Goal: Transaction & Acquisition: Book appointment/travel/reservation

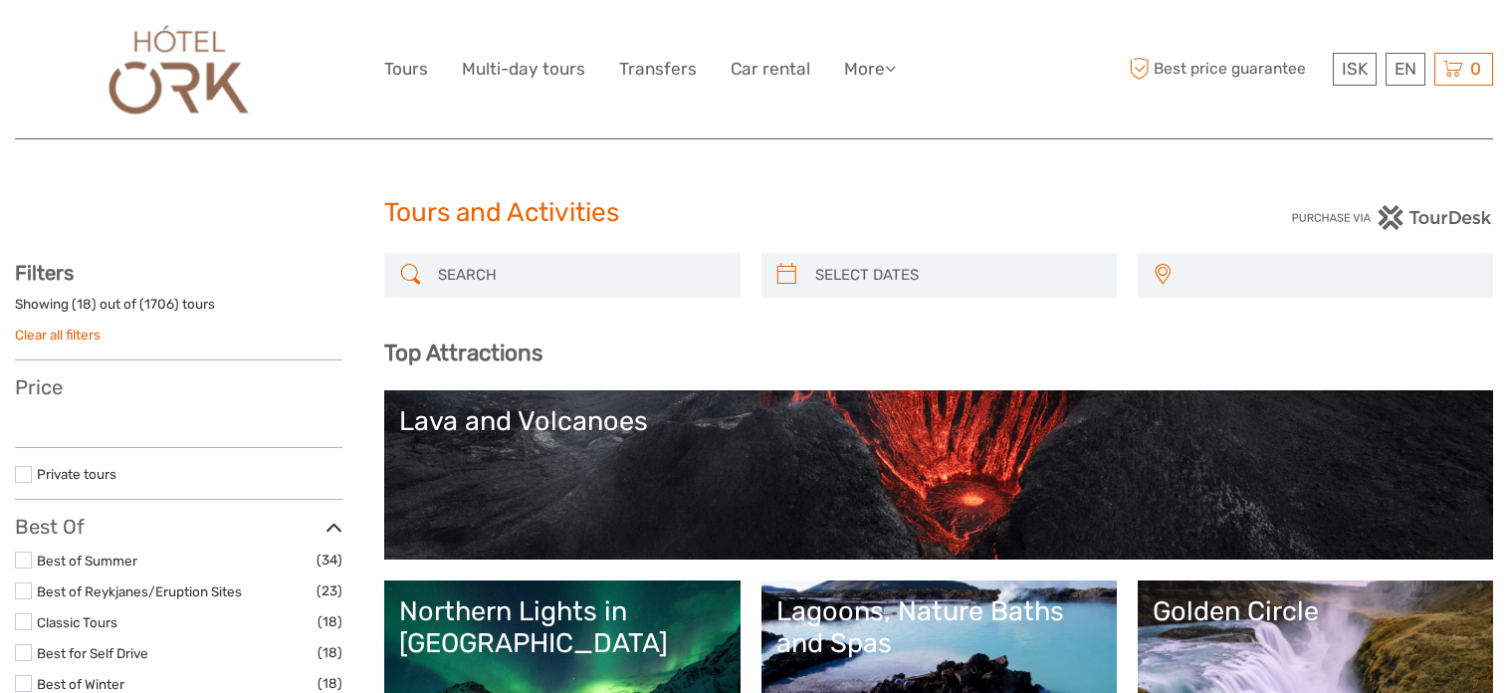
select select
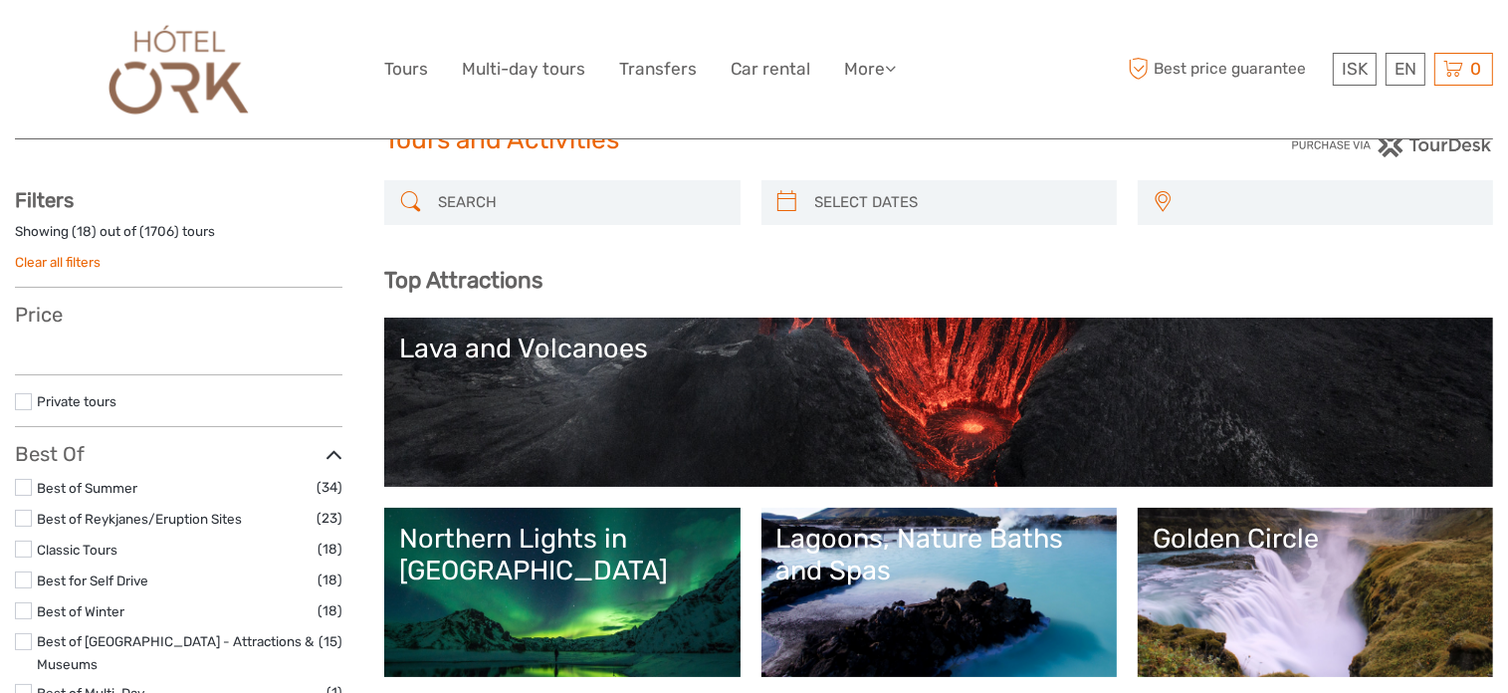
select select
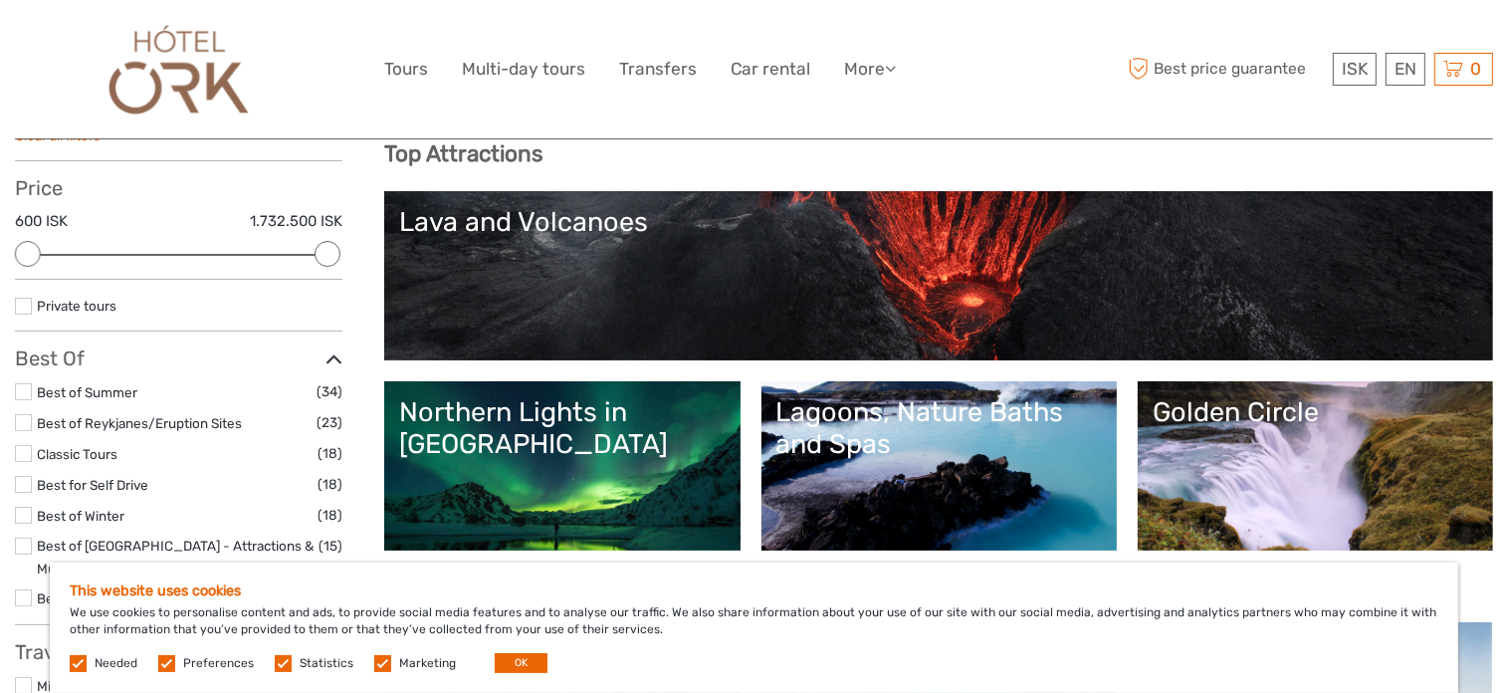
click at [1307, 435] on link "Golden Circle" at bounding box center [1316, 465] width 326 height 139
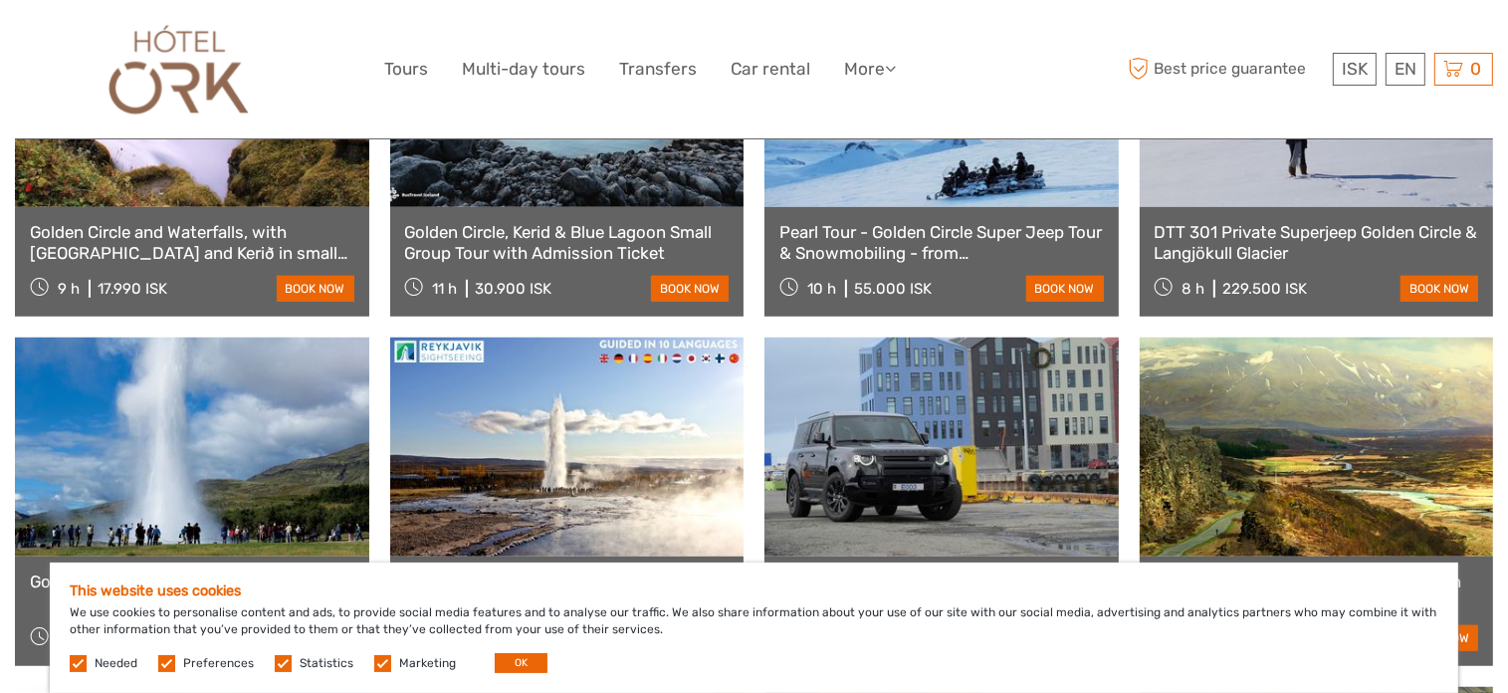
scroll to position [1294, 0]
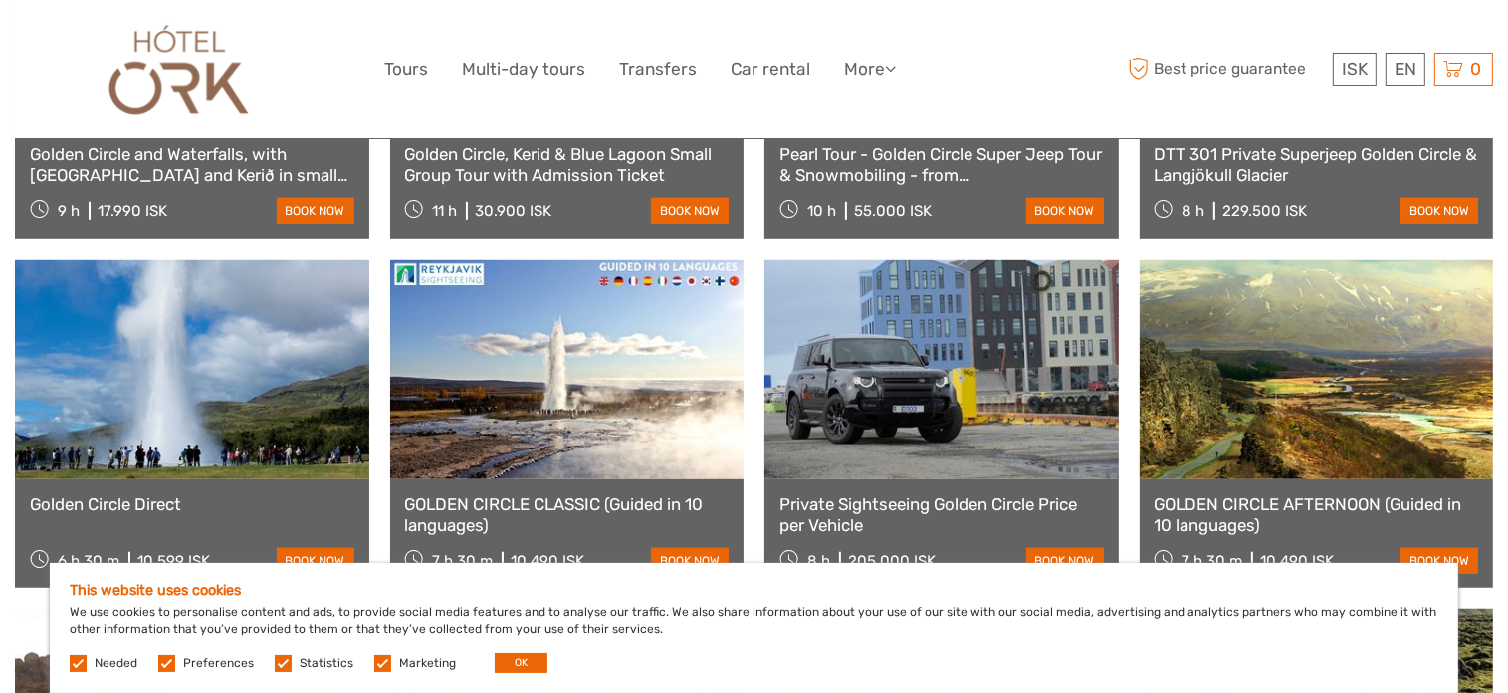
click at [208, 382] on link at bounding box center [192, 369] width 354 height 219
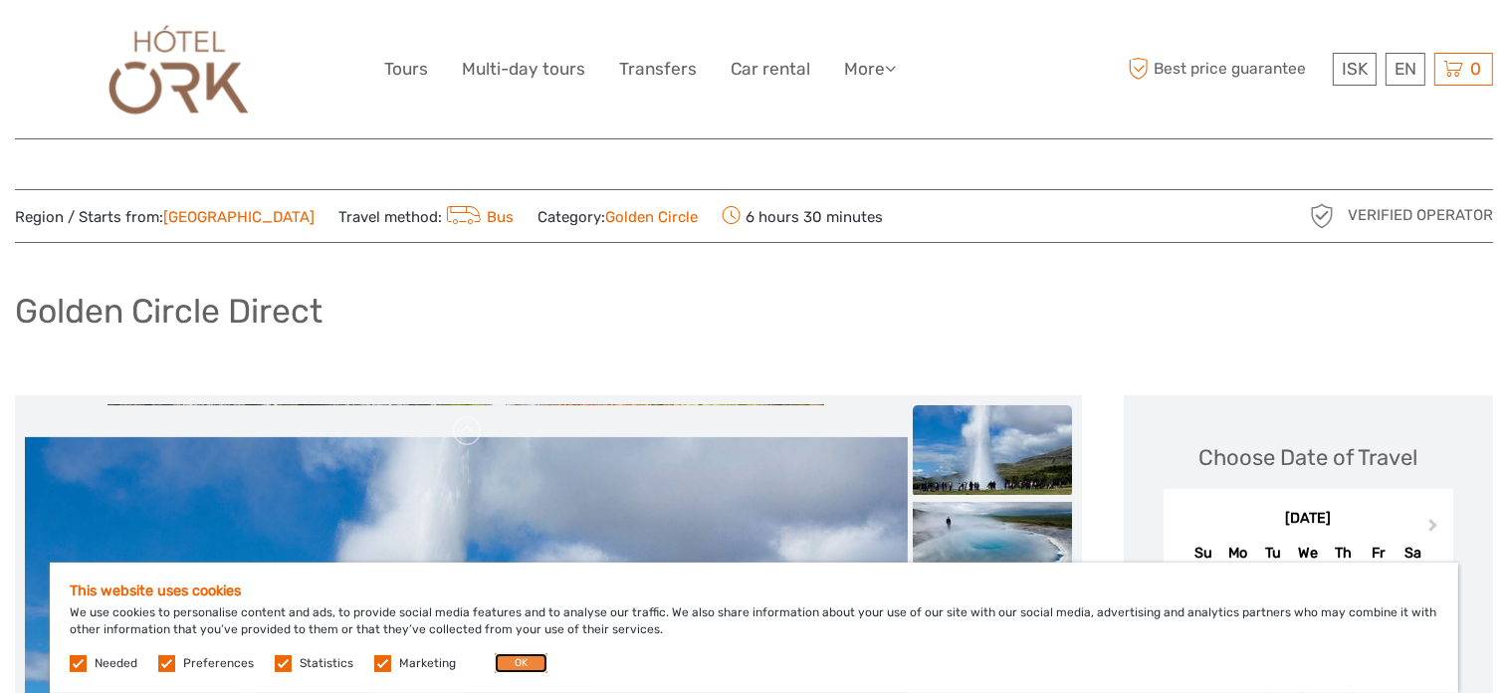
click at [530, 664] on button "OK" at bounding box center [521, 663] width 53 height 20
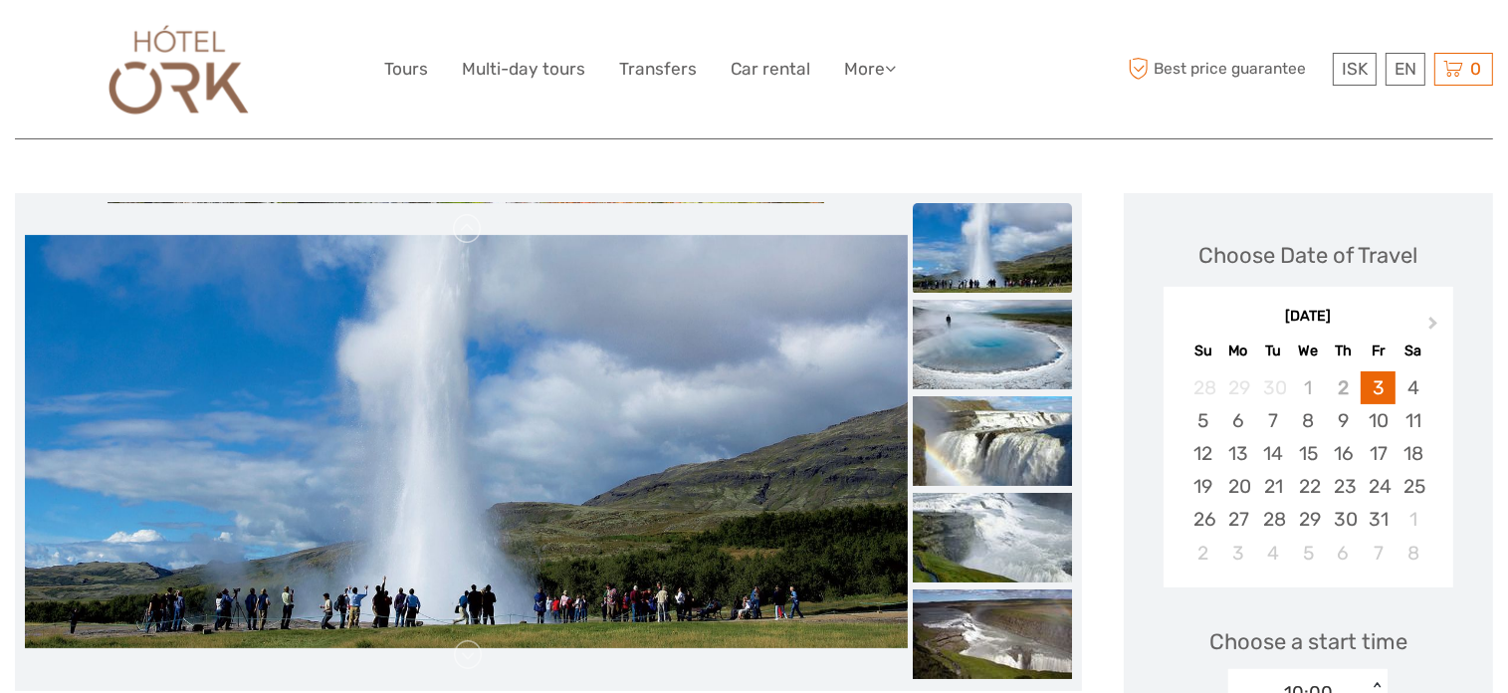
scroll to position [199, 0]
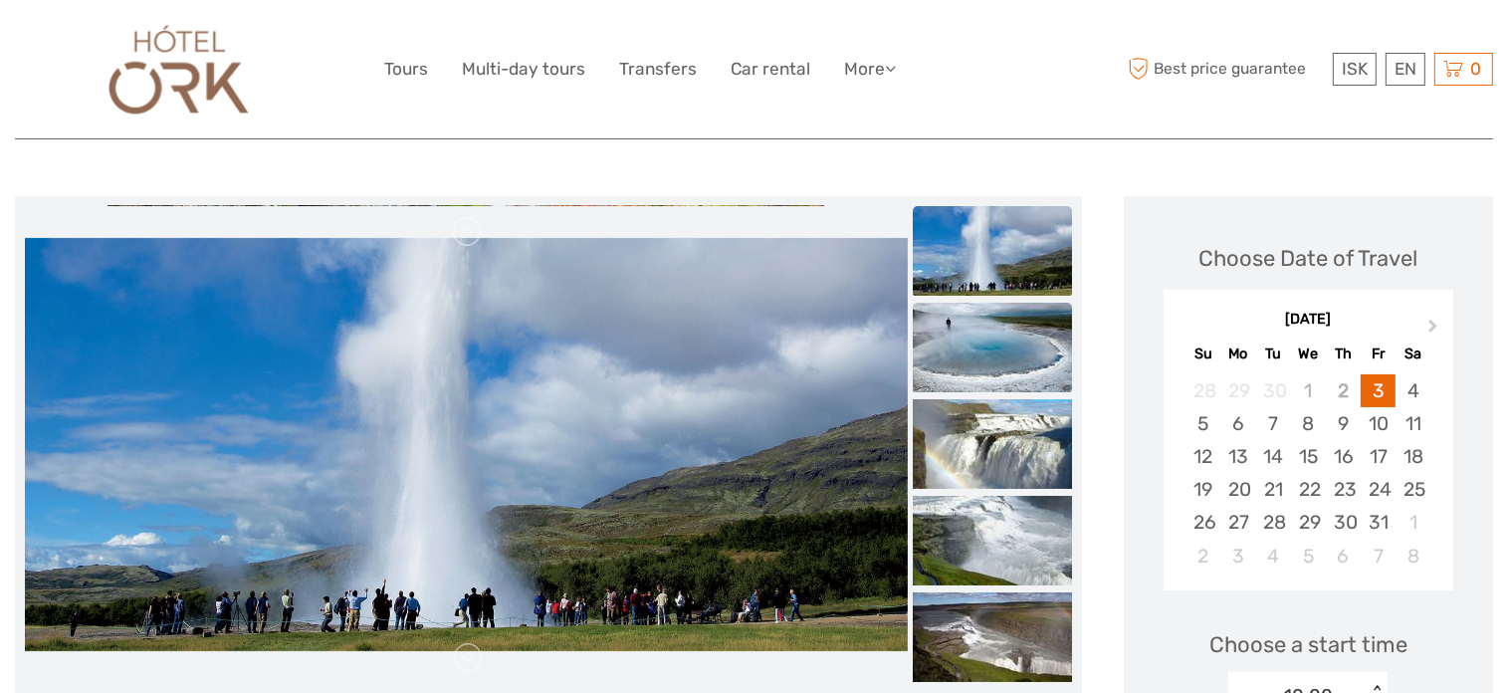
click at [973, 357] on img at bounding box center [992, 348] width 159 height 90
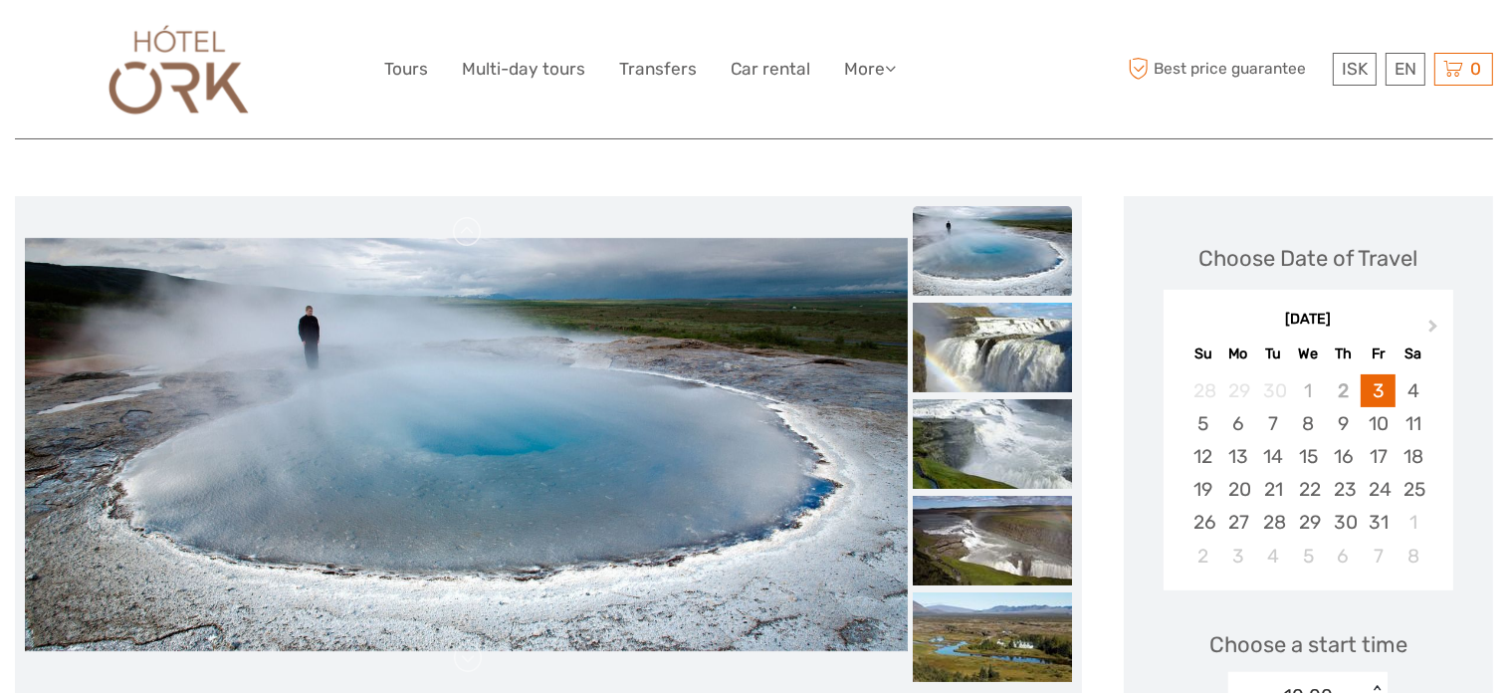
click at [973, 357] on img at bounding box center [992, 348] width 159 height 90
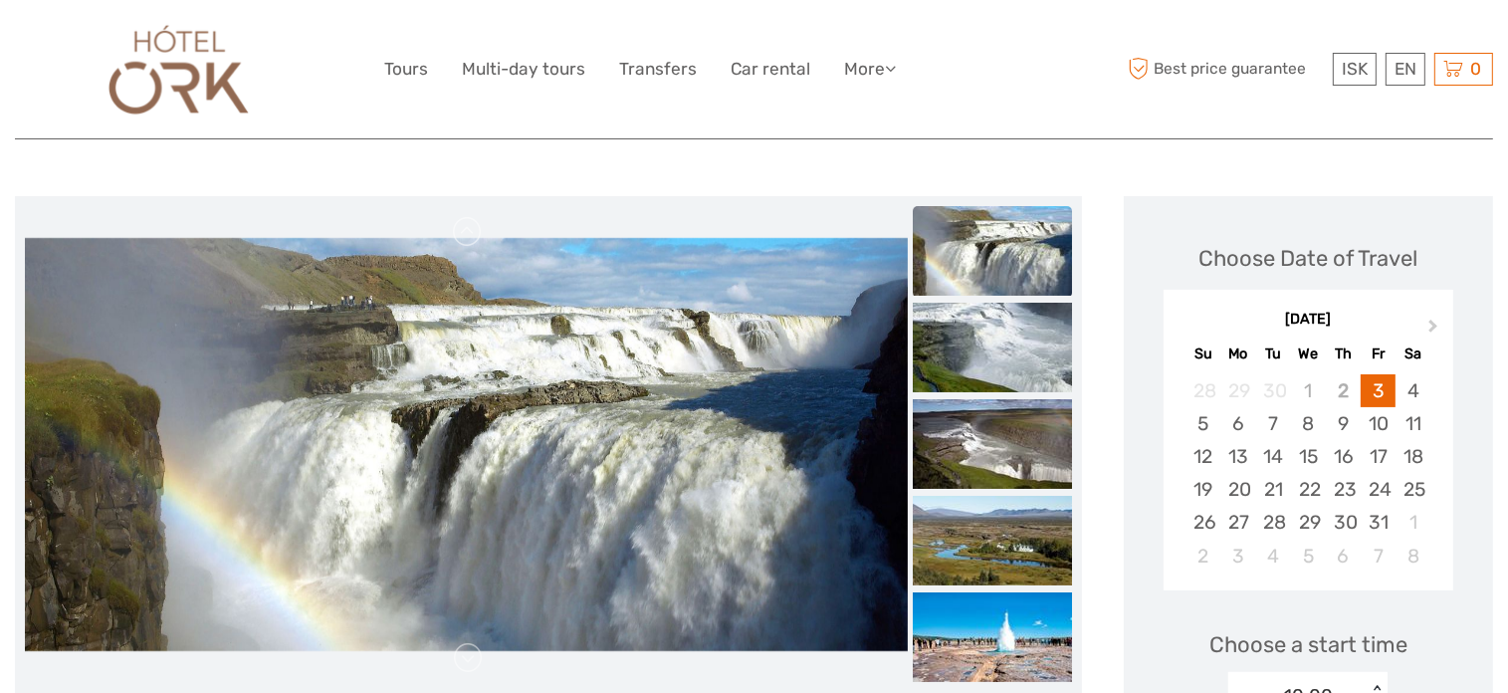
click at [973, 357] on img at bounding box center [992, 348] width 159 height 90
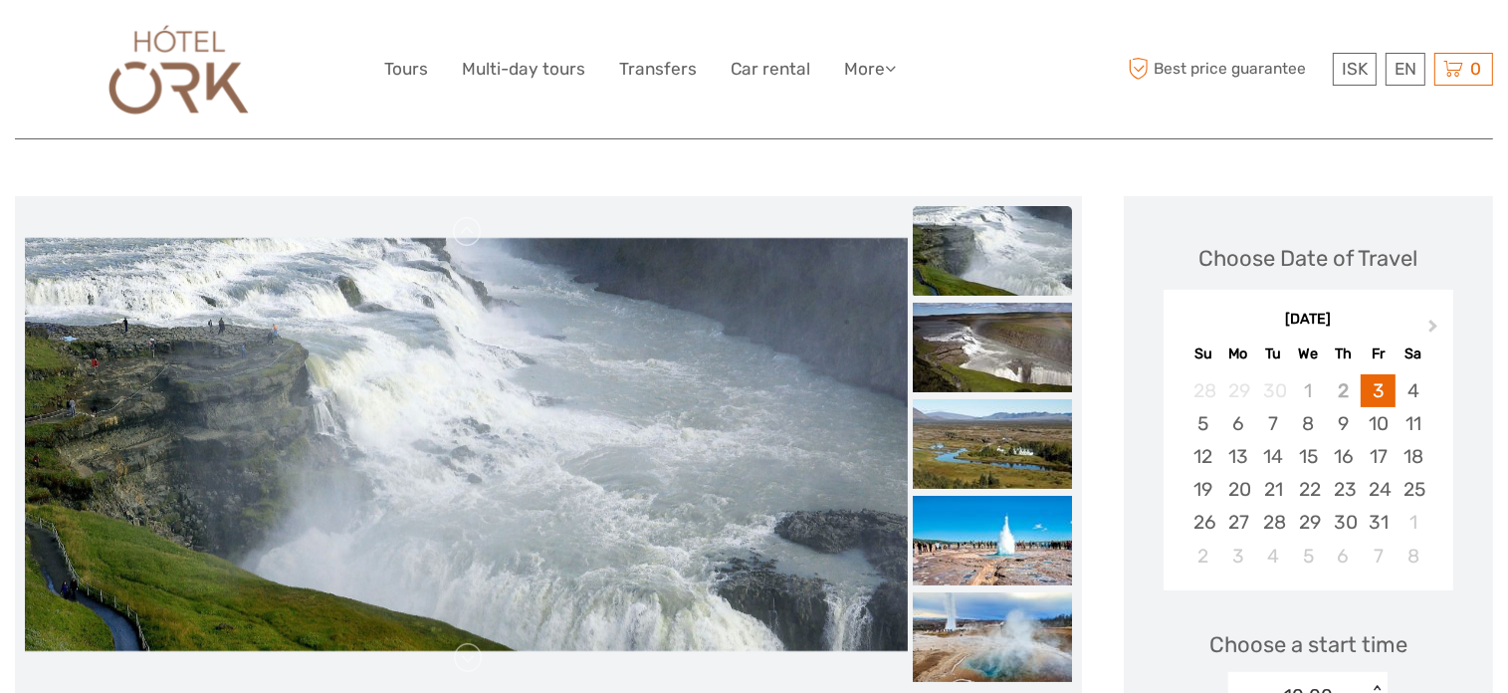
click at [973, 357] on img at bounding box center [992, 348] width 159 height 90
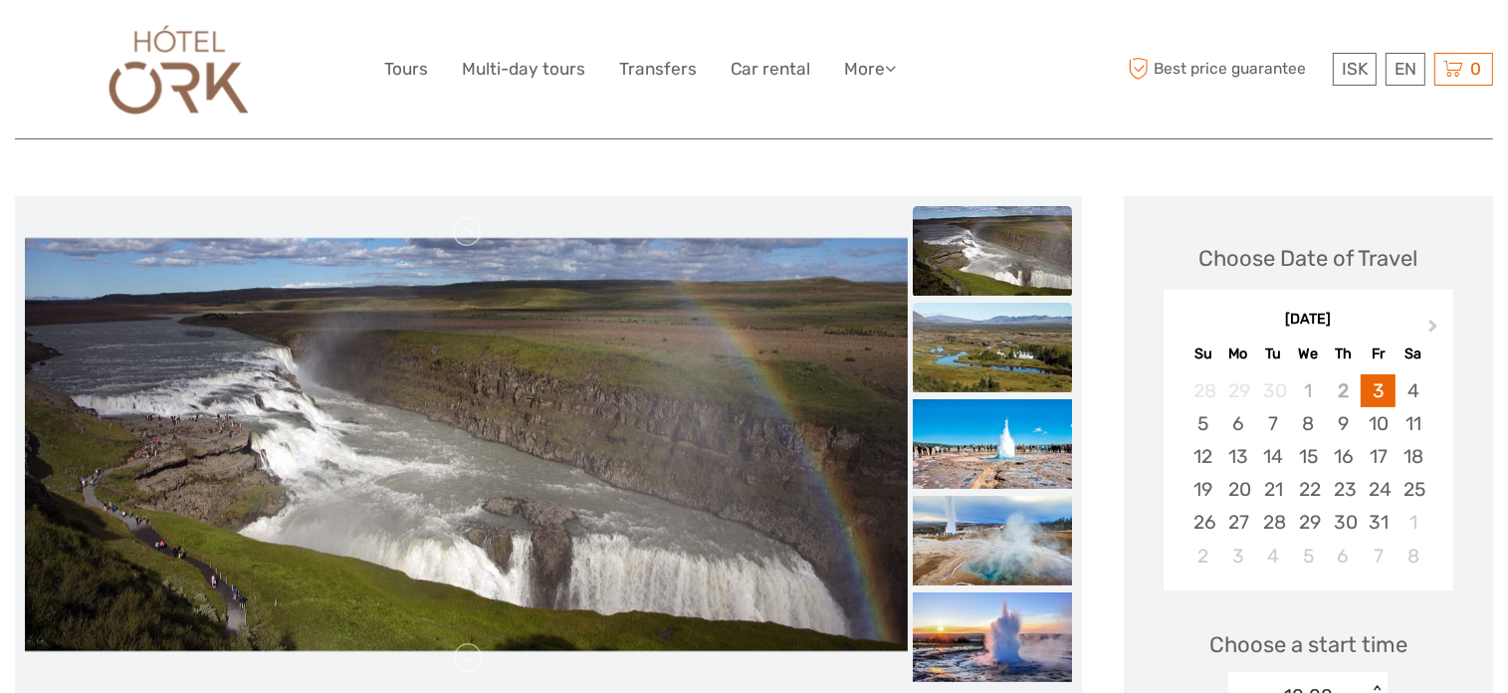
click at [965, 365] on img at bounding box center [992, 348] width 159 height 90
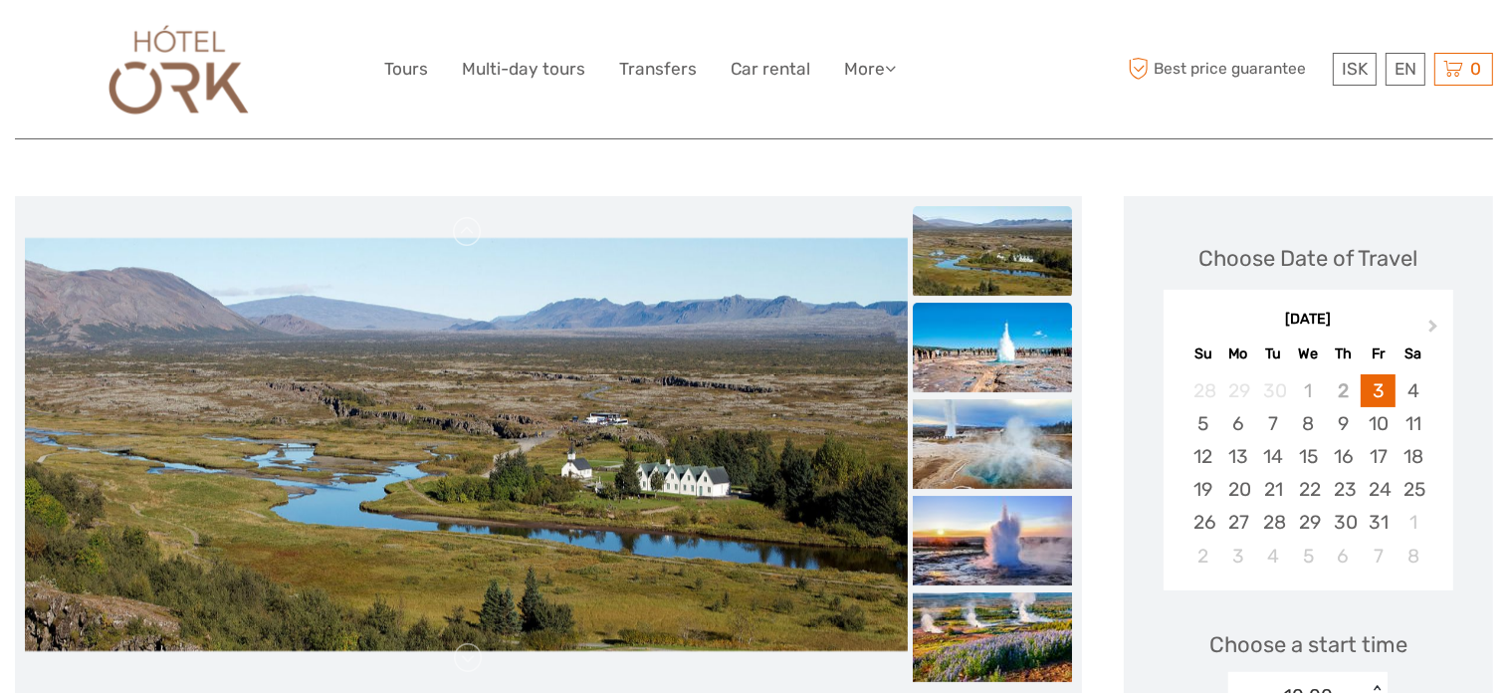
click at [966, 377] on img at bounding box center [992, 348] width 159 height 90
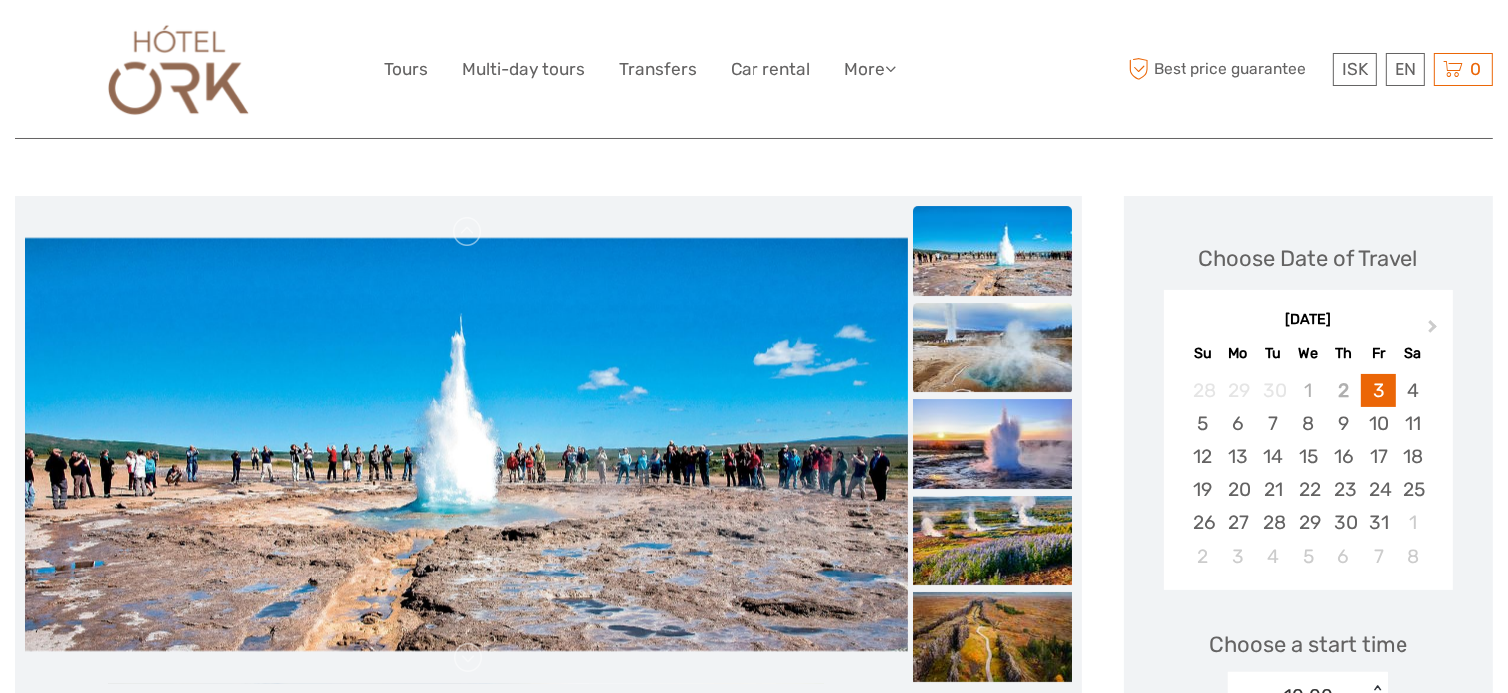
click at [966, 387] on img at bounding box center [992, 348] width 159 height 90
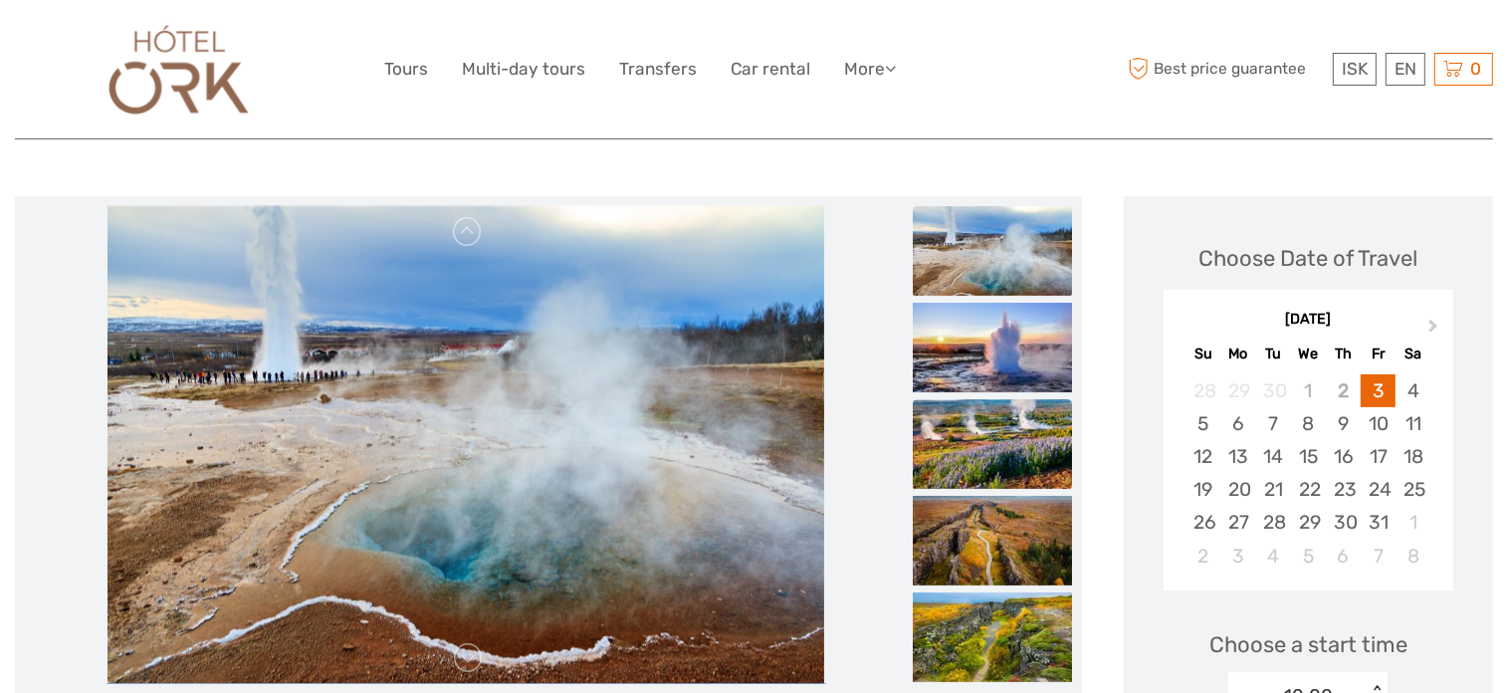
click at [965, 422] on img at bounding box center [992, 444] width 159 height 90
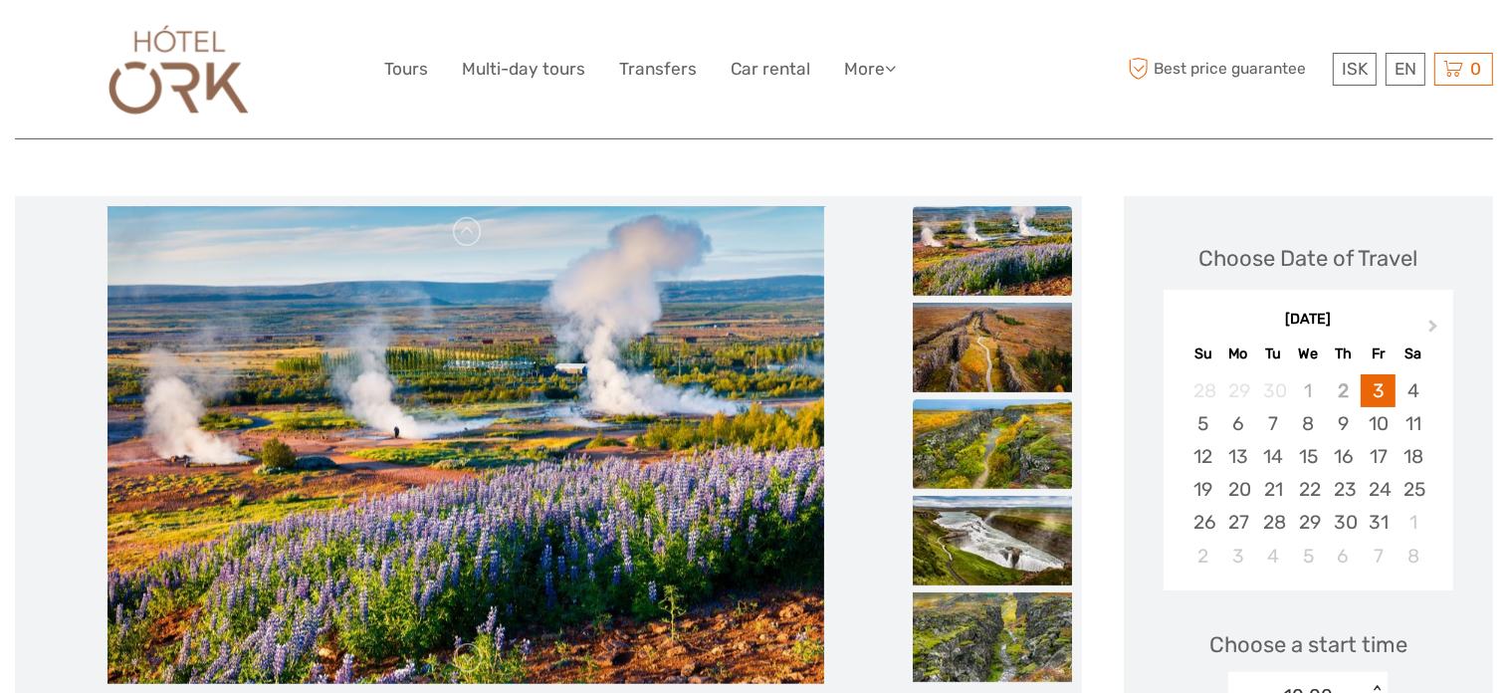
click at [964, 478] on img at bounding box center [992, 444] width 159 height 90
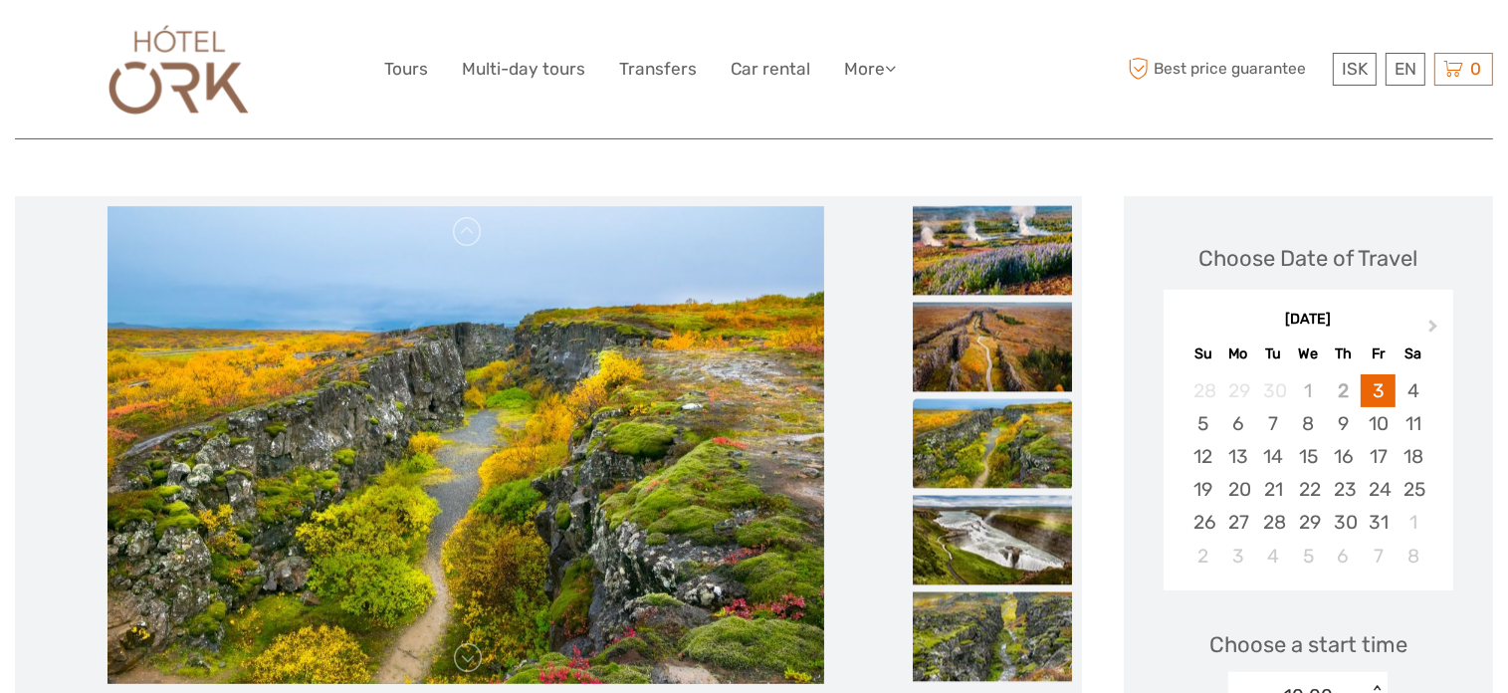
click at [964, 478] on img at bounding box center [992, 443] width 159 height 90
click at [964, 508] on img at bounding box center [992, 540] width 159 height 90
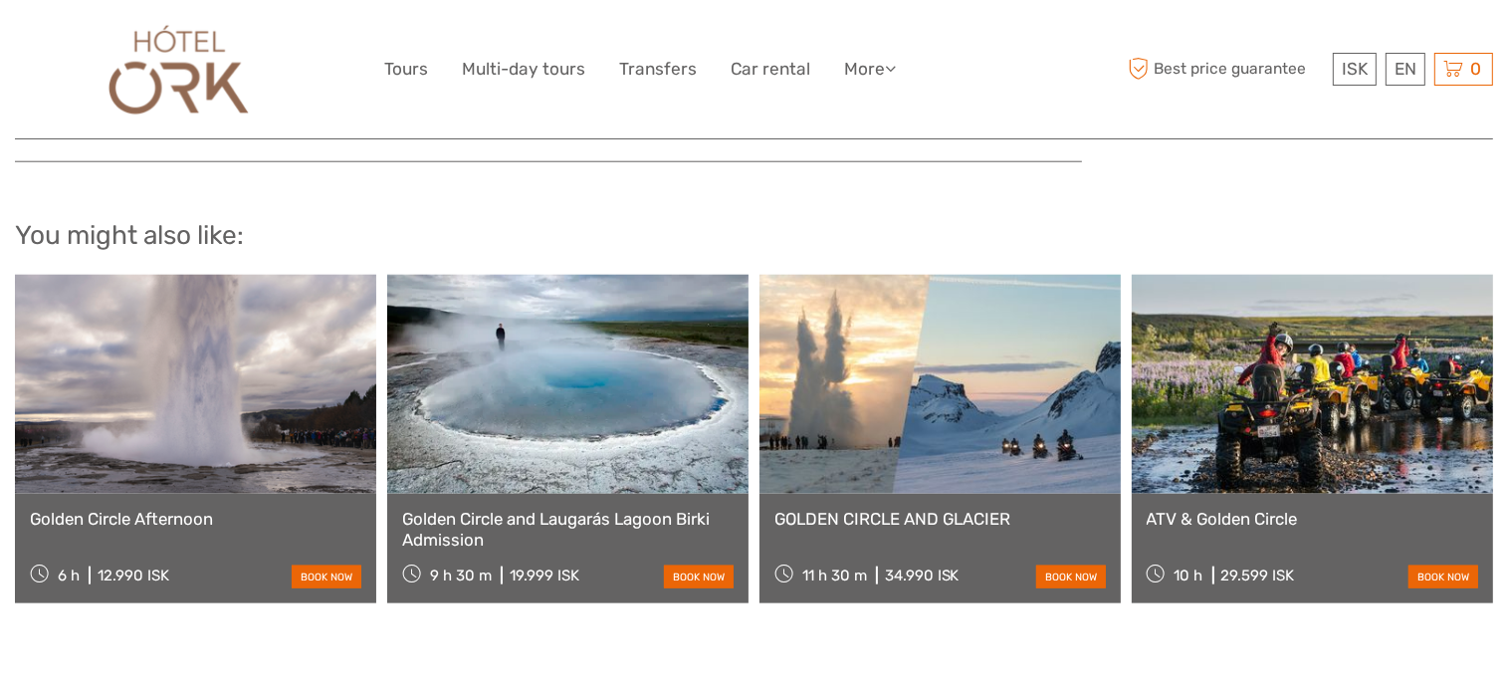
scroll to position [2091, 0]
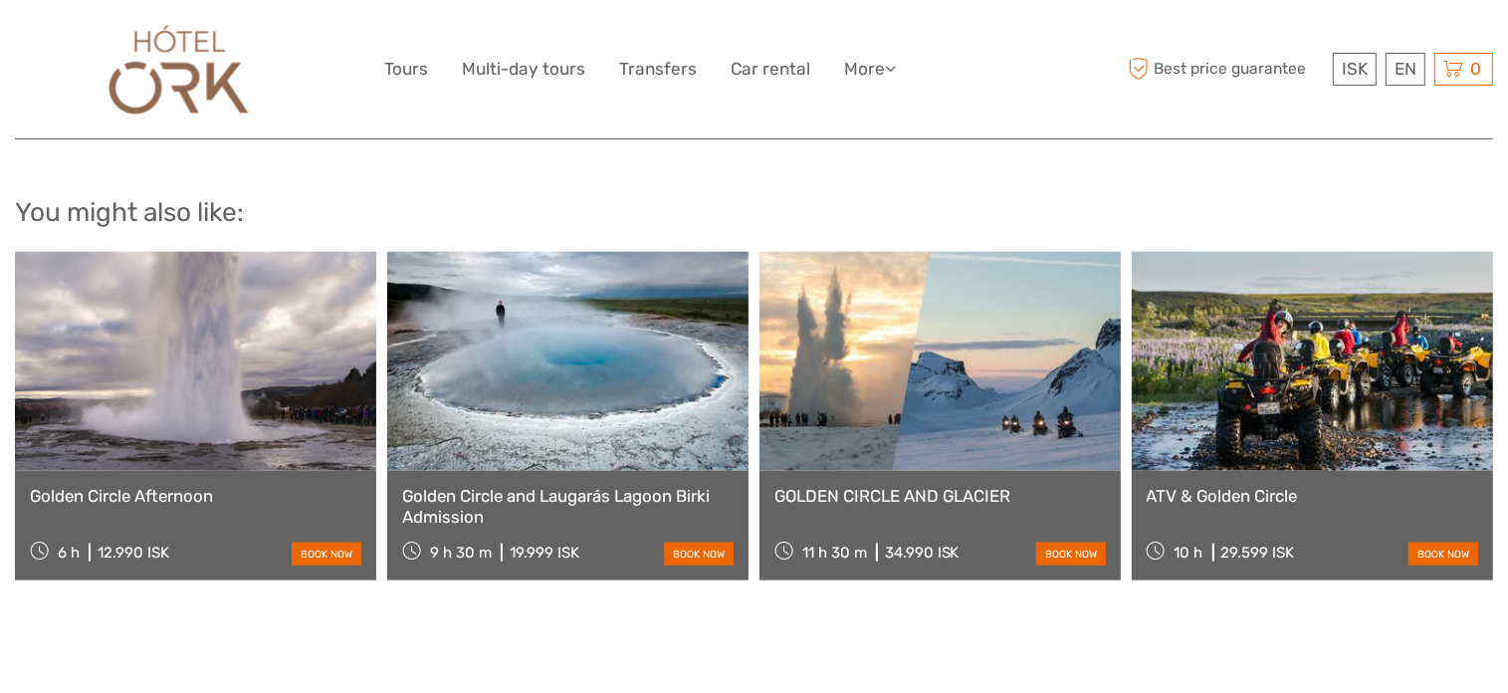
click at [548, 384] on link at bounding box center [567, 361] width 361 height 219
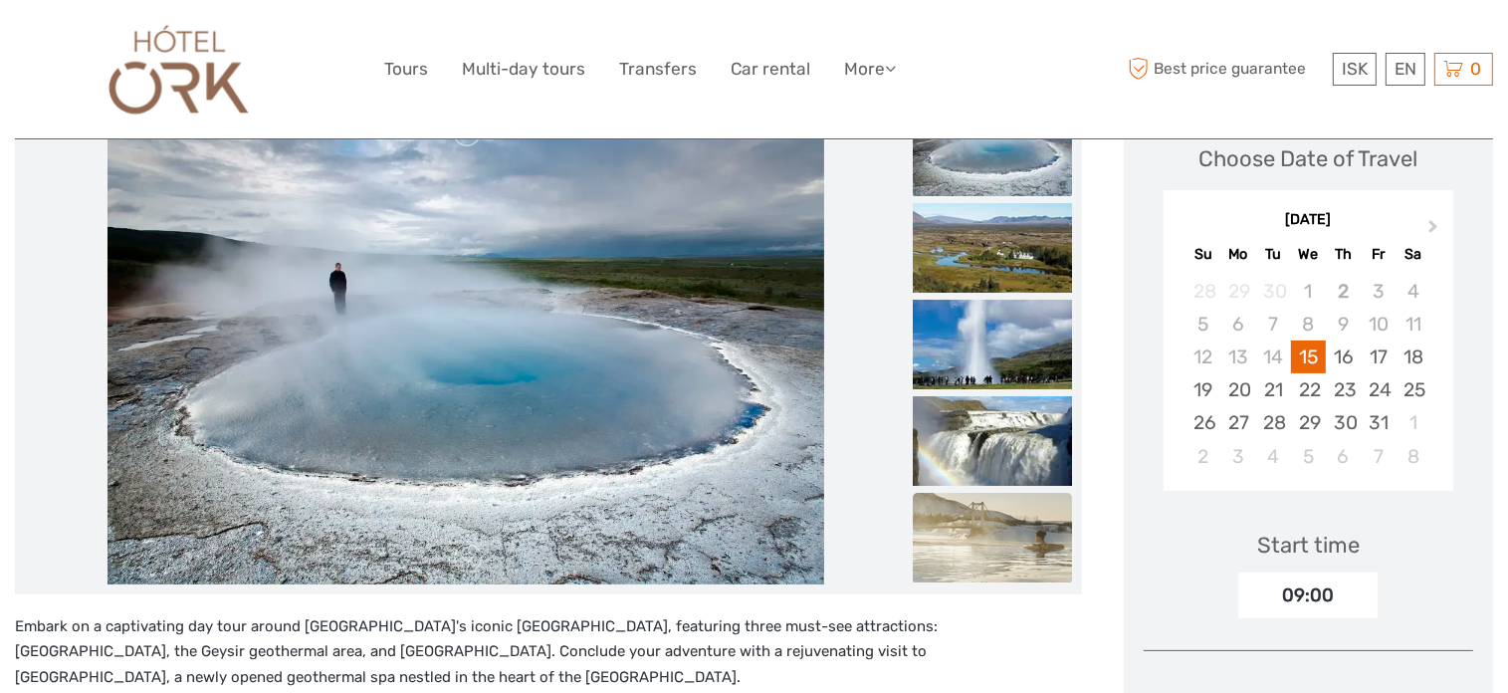
click at [981, 543] on img at bounding box center [992, 538] width 159 height 90
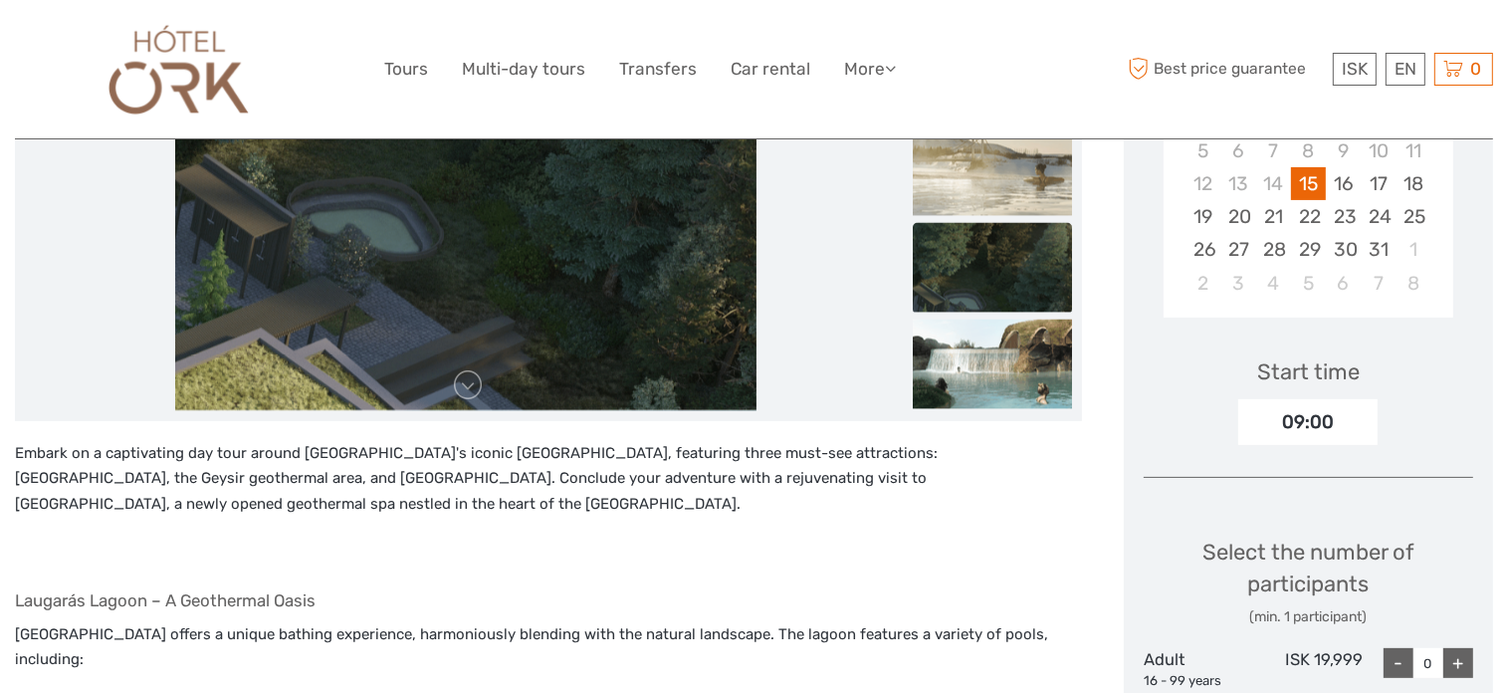
scroll to position [398, 0]
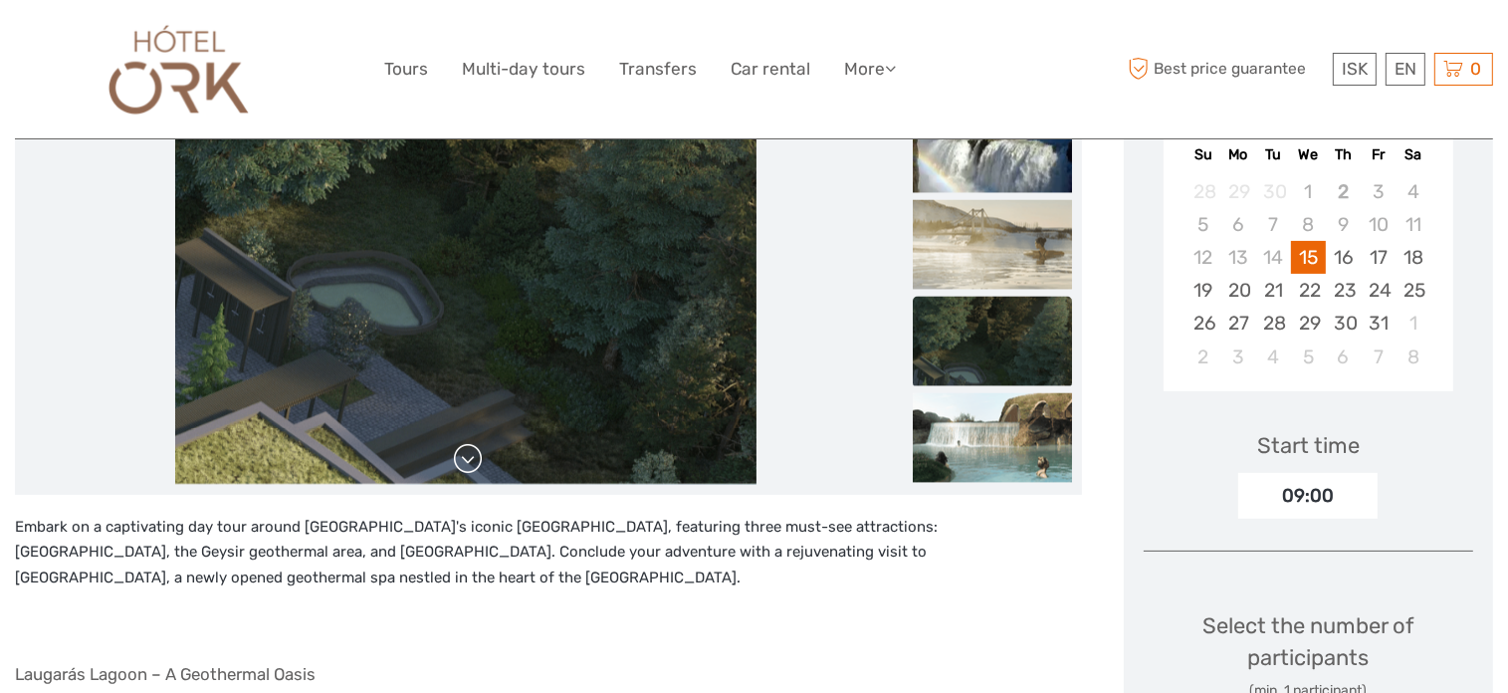
click at [474, 465] on link at bounding box center [468, 459] width 32 height 32
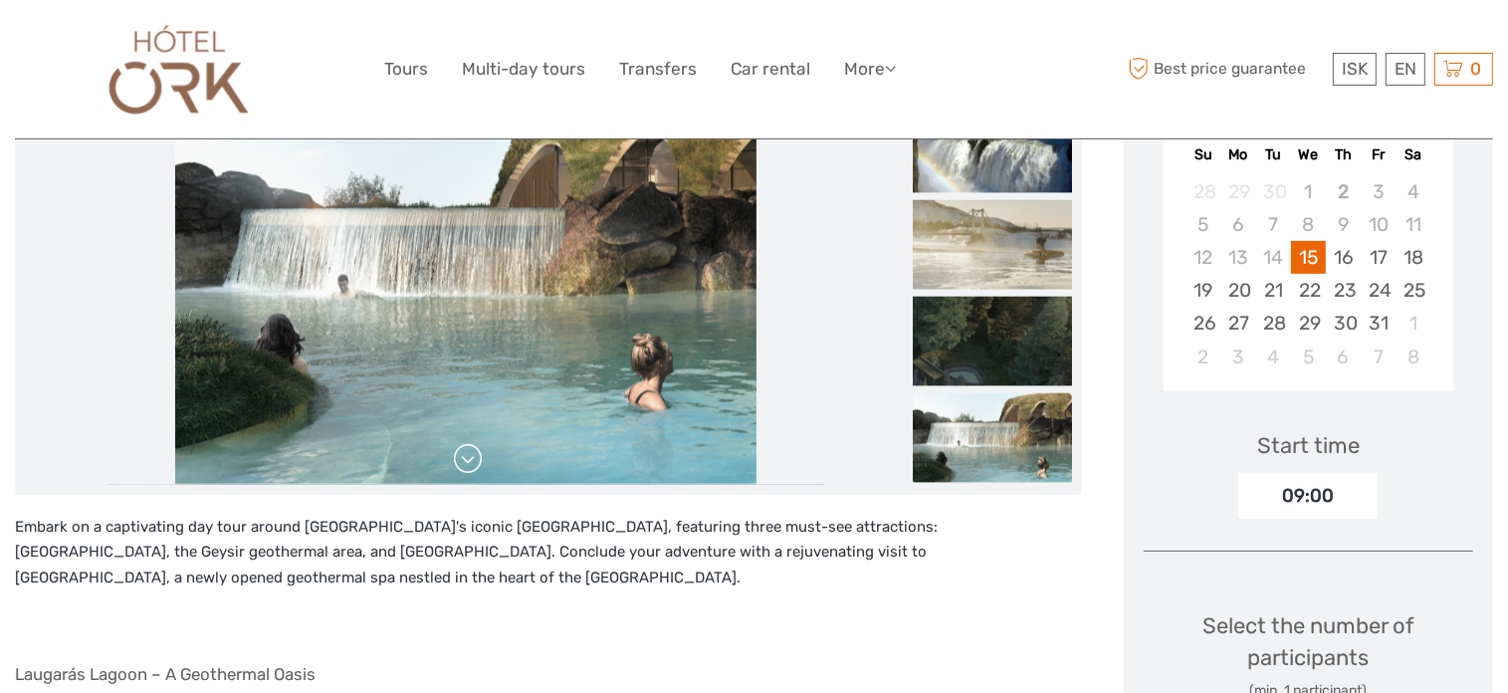
click at [473, 465] on link at bounding box center [468, 459] width 32 height 32
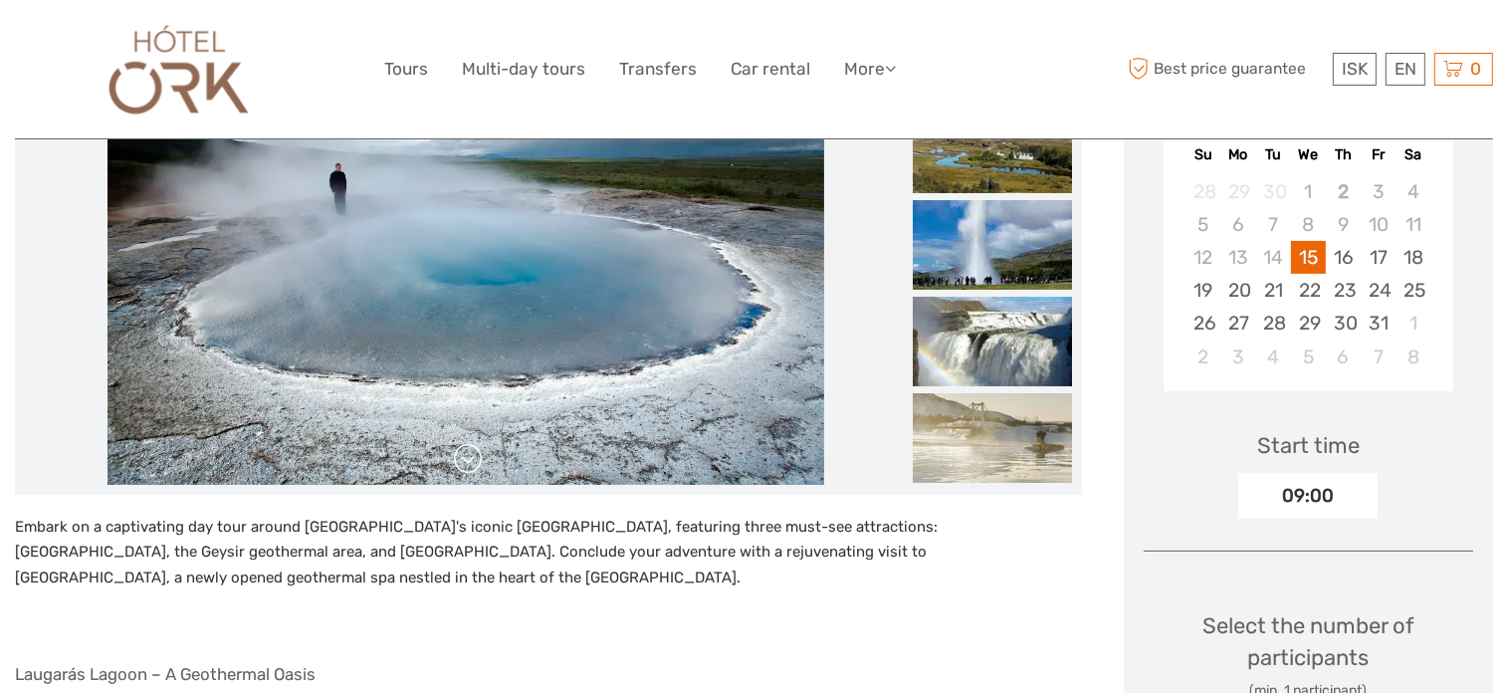
click at [473, 465] on link at bounding box center [468, 459] width 32 height 32
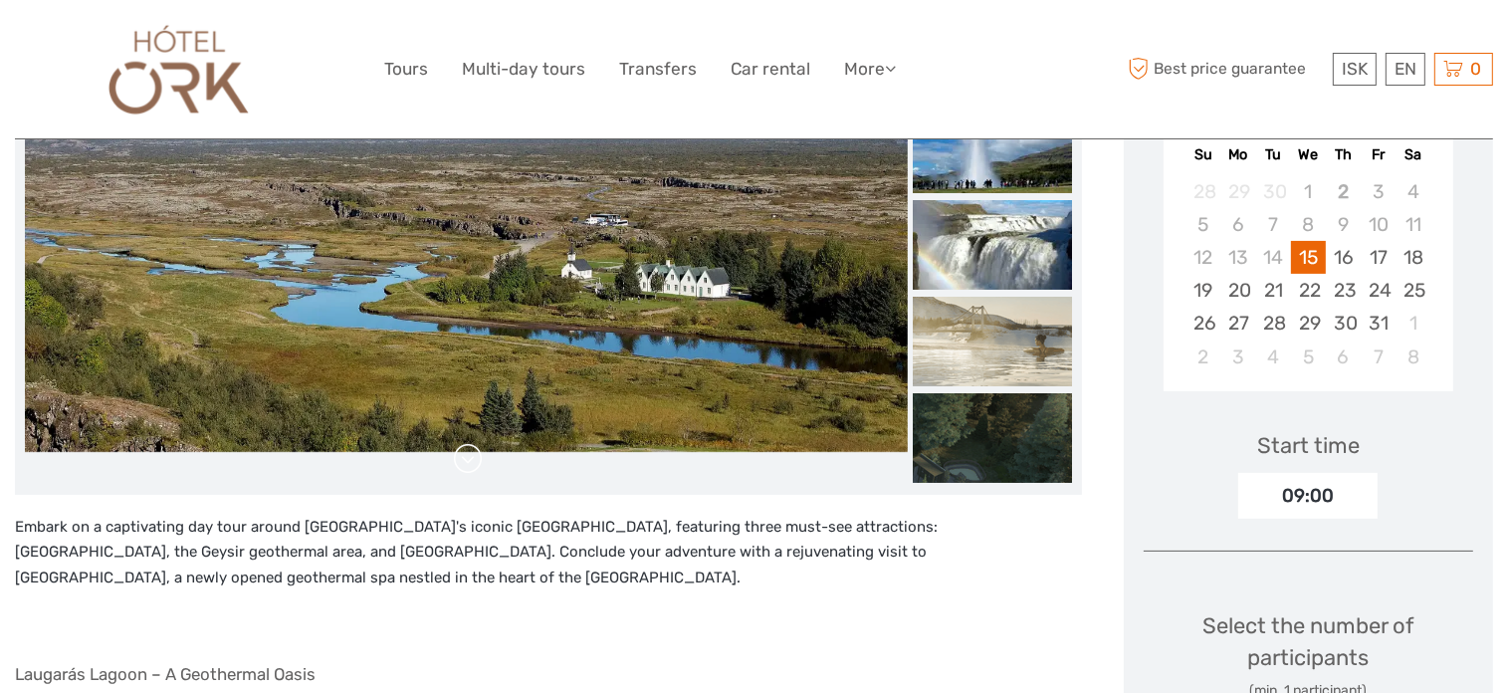
click at [473, 465] on link at bounding box center [468, 459] width 32 height 32
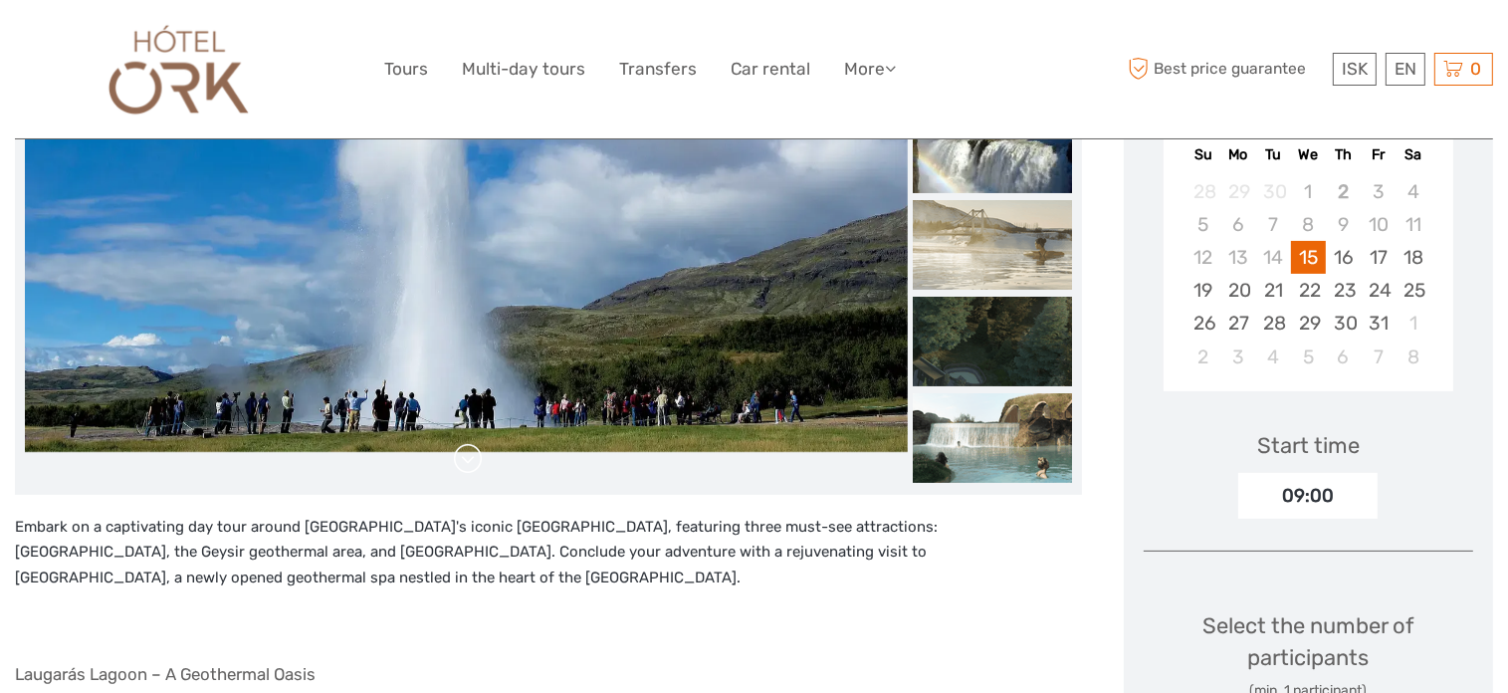
click at [473, 465] on link at bounding box center [468, 459] width 32 height 32
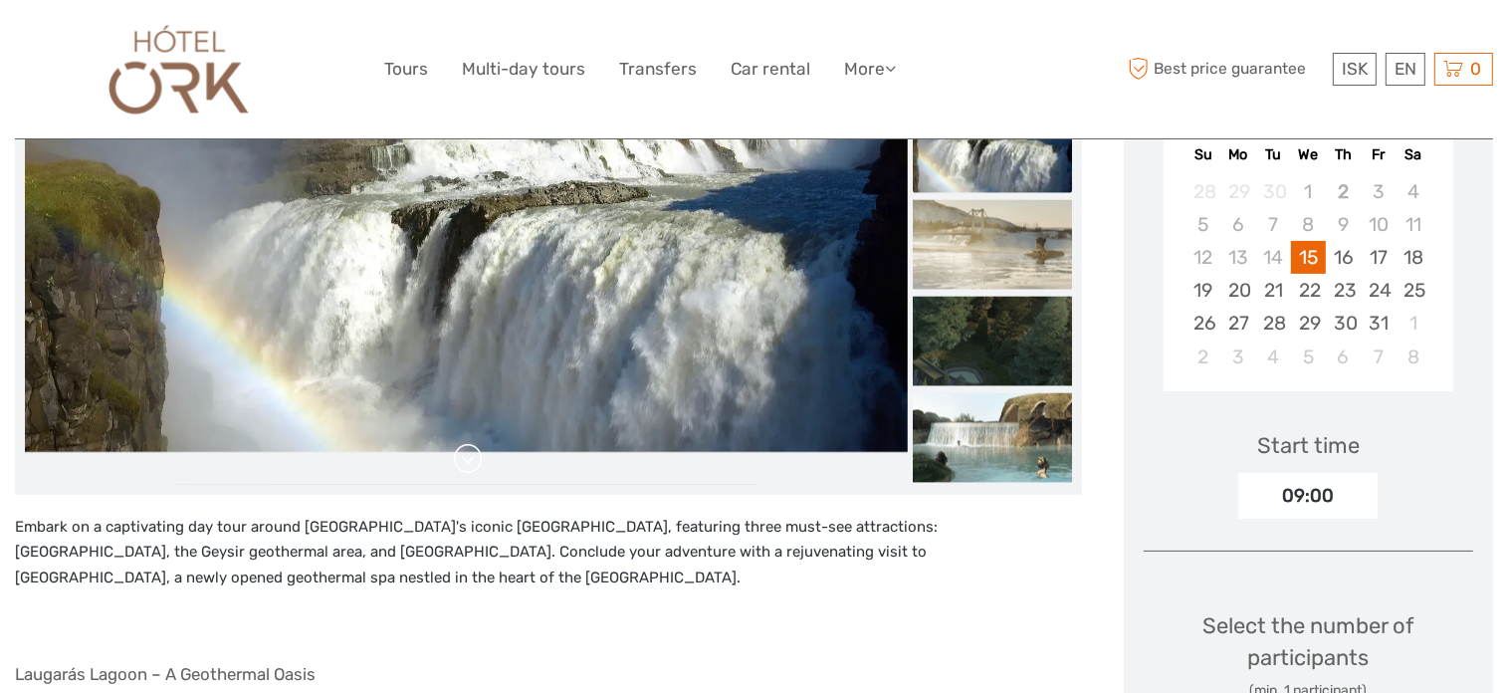
click at [473, 465] on link at bounding box center [468, 459] width 32 height 32
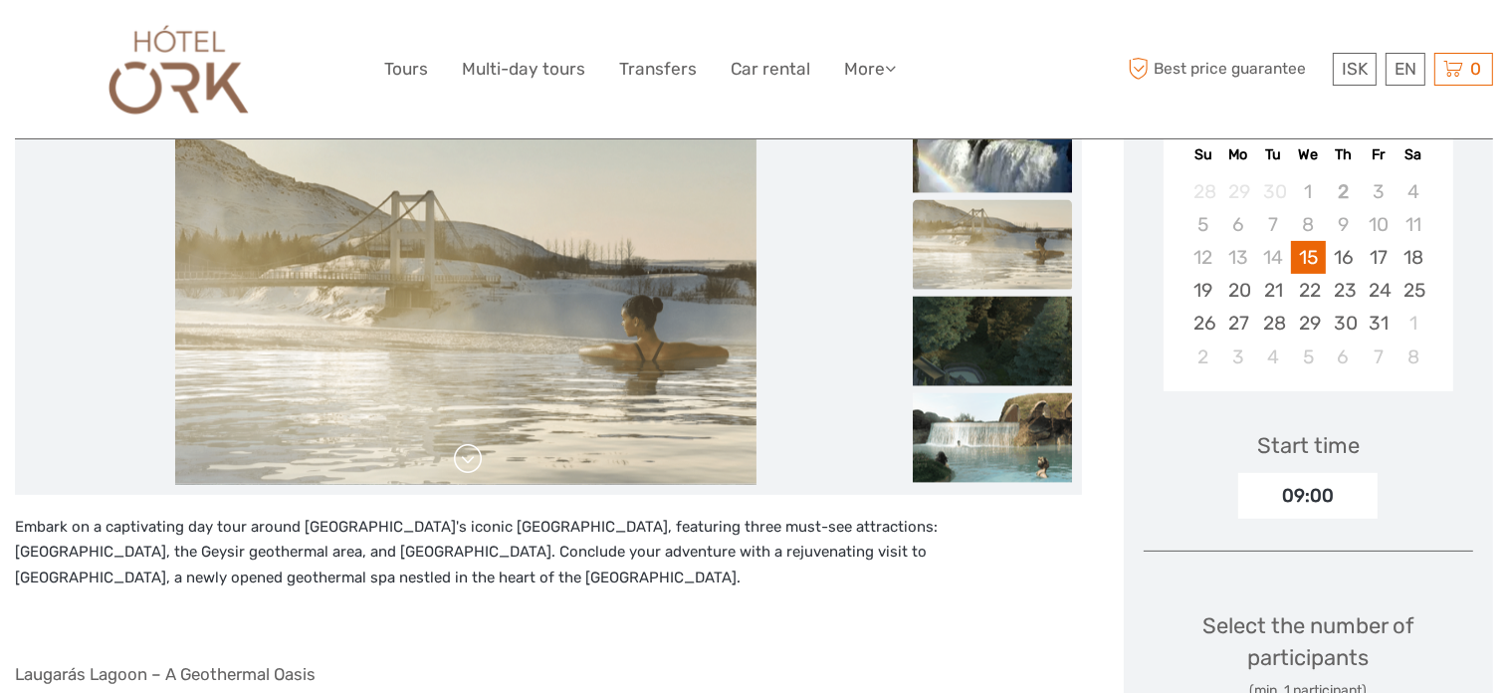
click at [473, 465] on link at bounding box center [468, 459] width 32 height 32
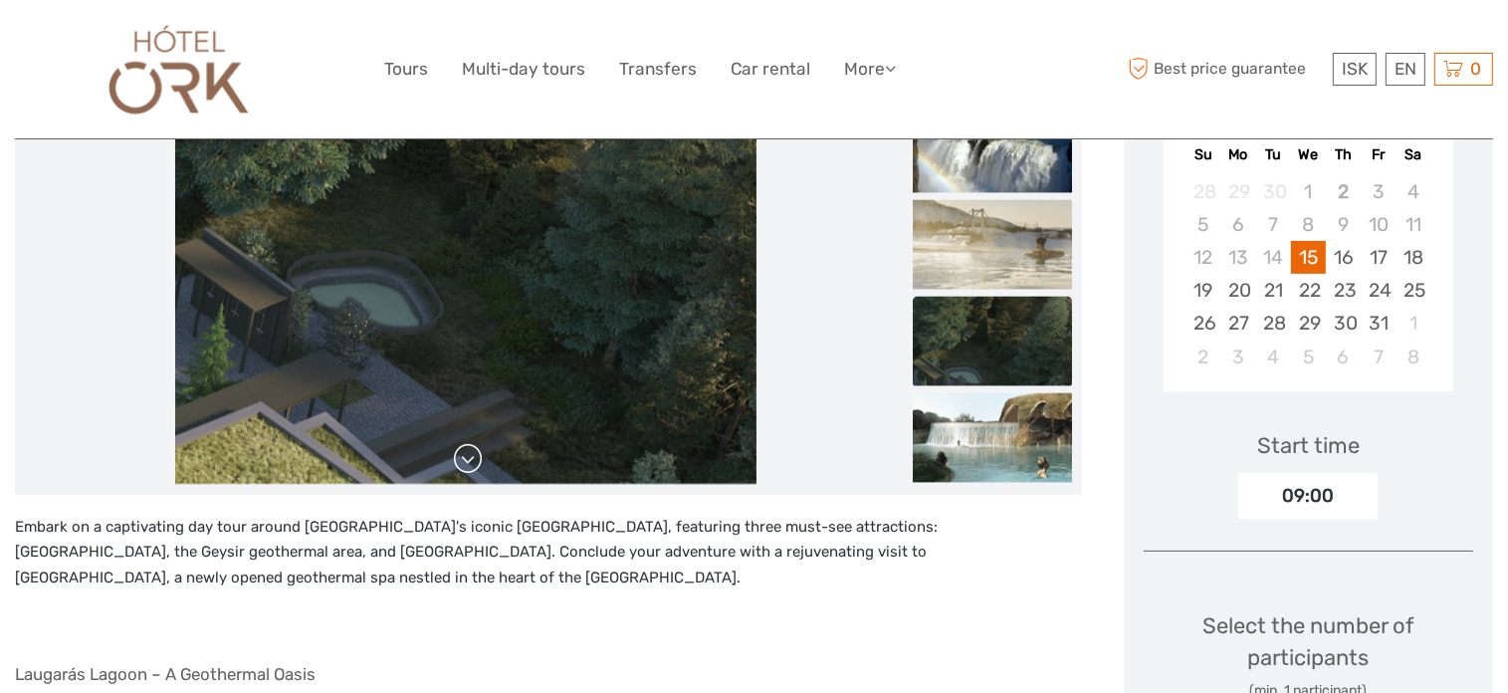
click at [473, 465] on link at bounding box center [468, 459] width 32 height 32
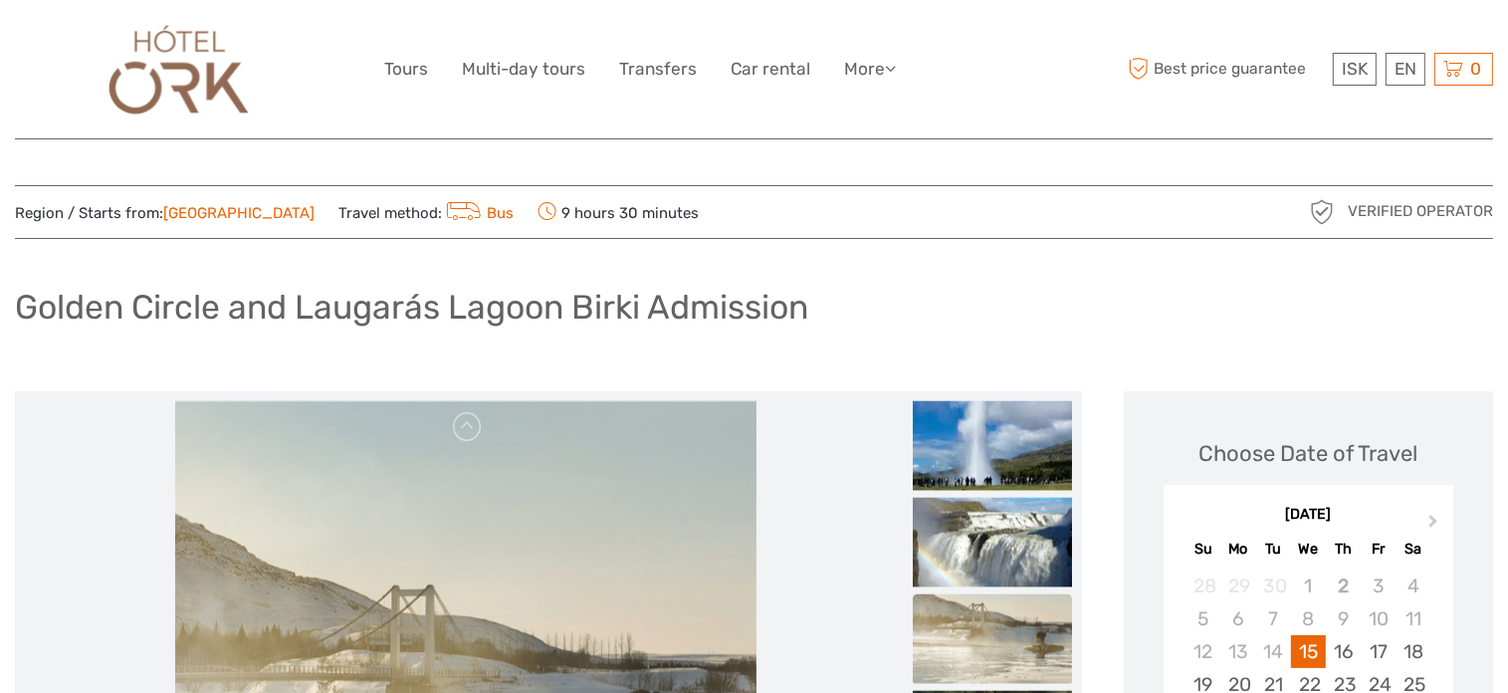
scroll to position [0, 0]
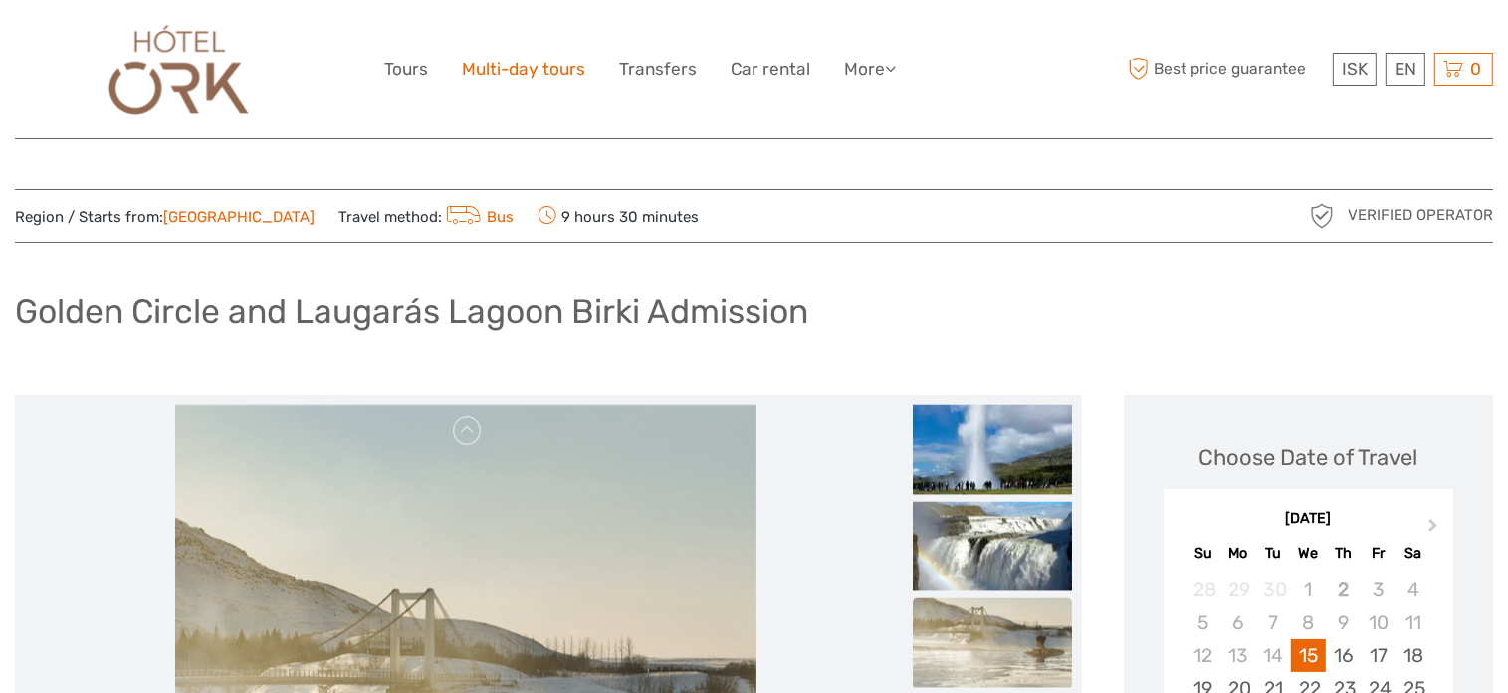
click at [548, 64] on link "Multi-day tours" at bounding box center [523, 69] width 123 height 29
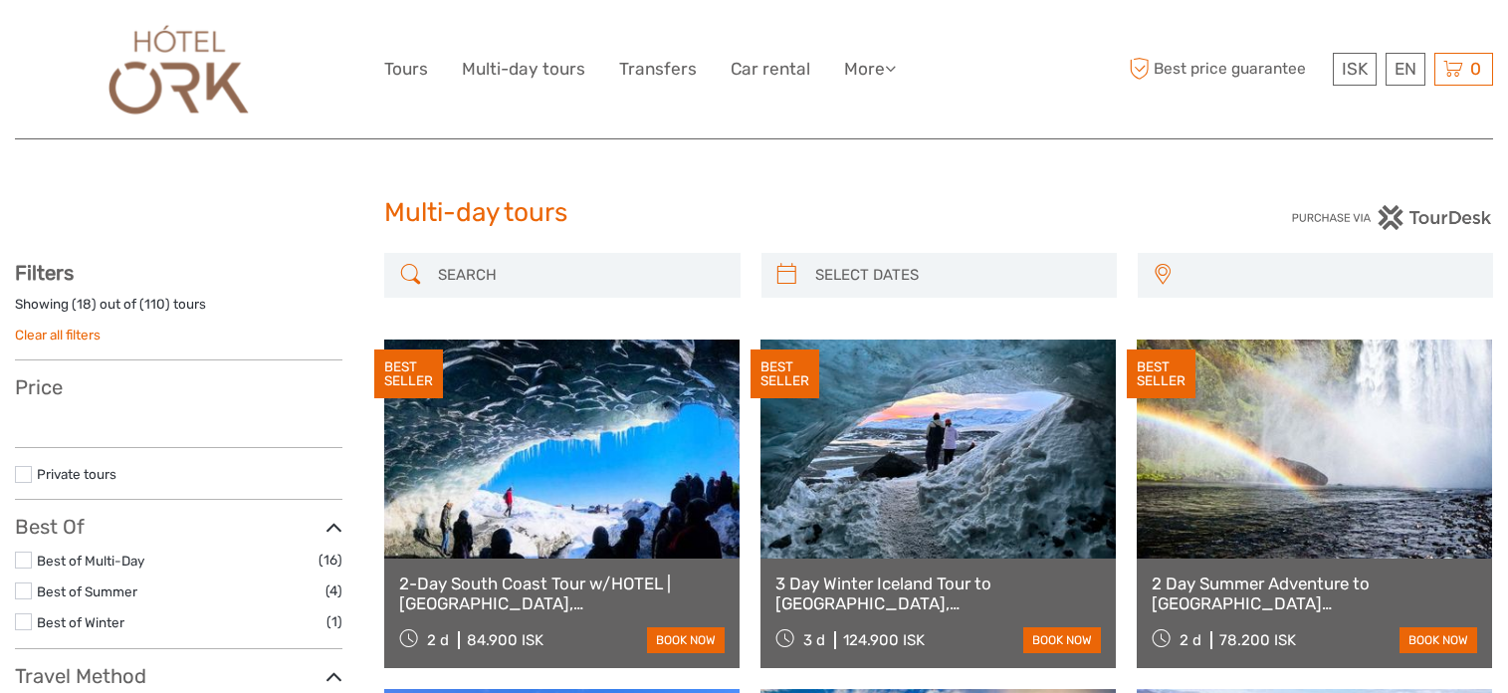
select select
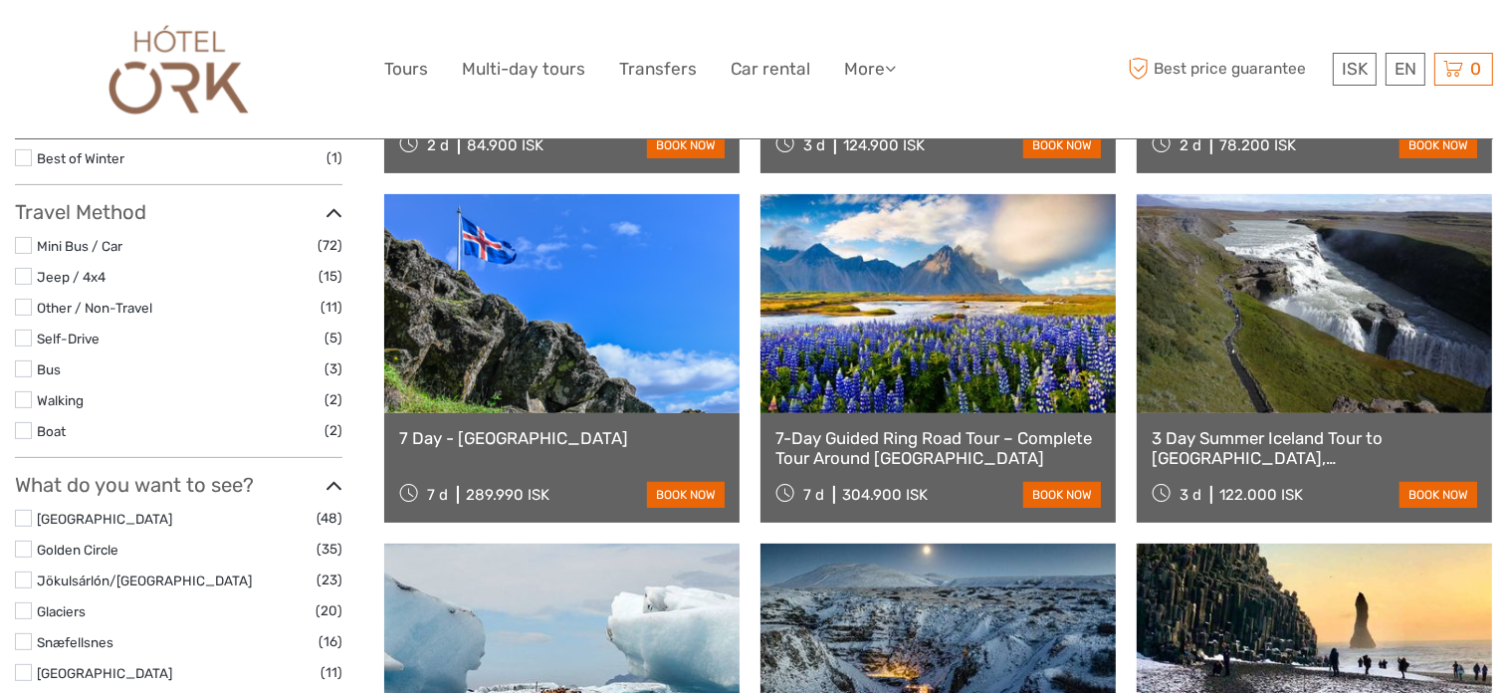
scroll to position [498, 0]
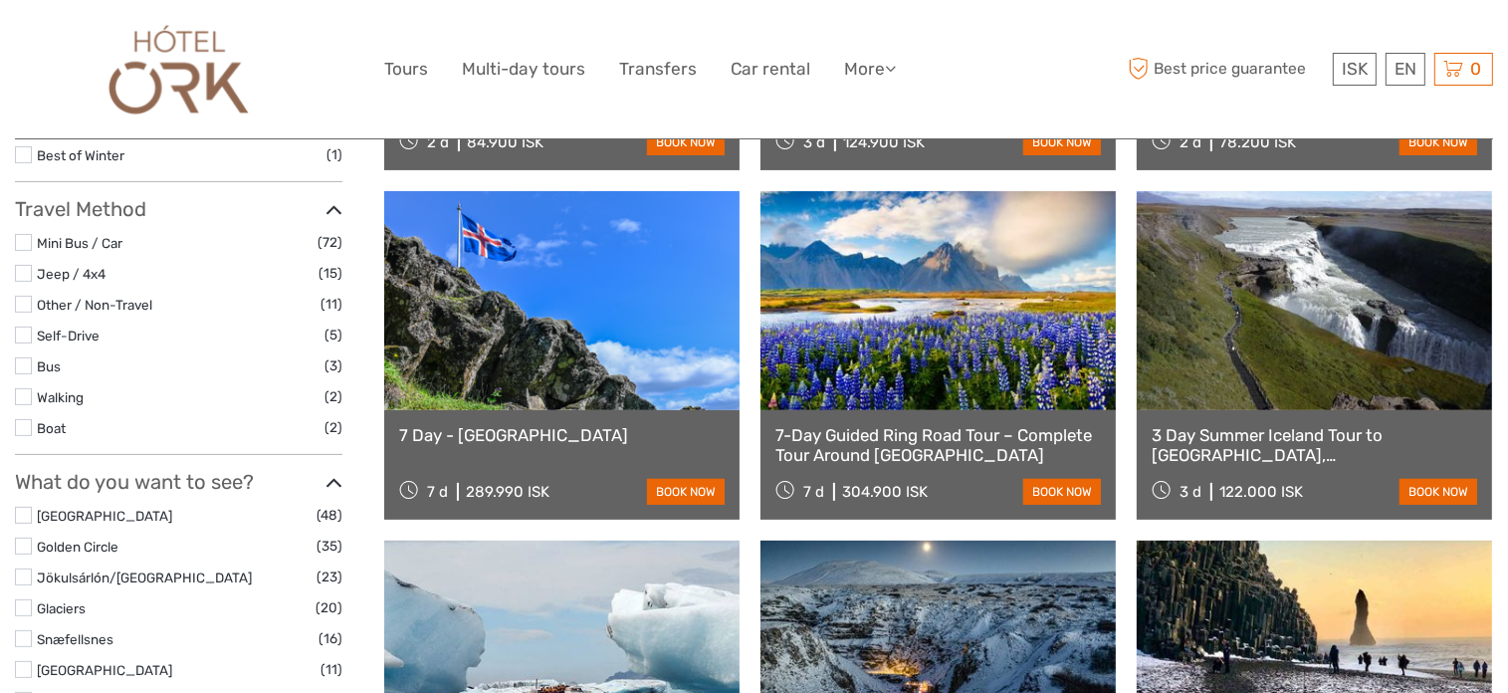
click at [1327, 379] on link at bounding box center [1314, 300] width 355 height 219
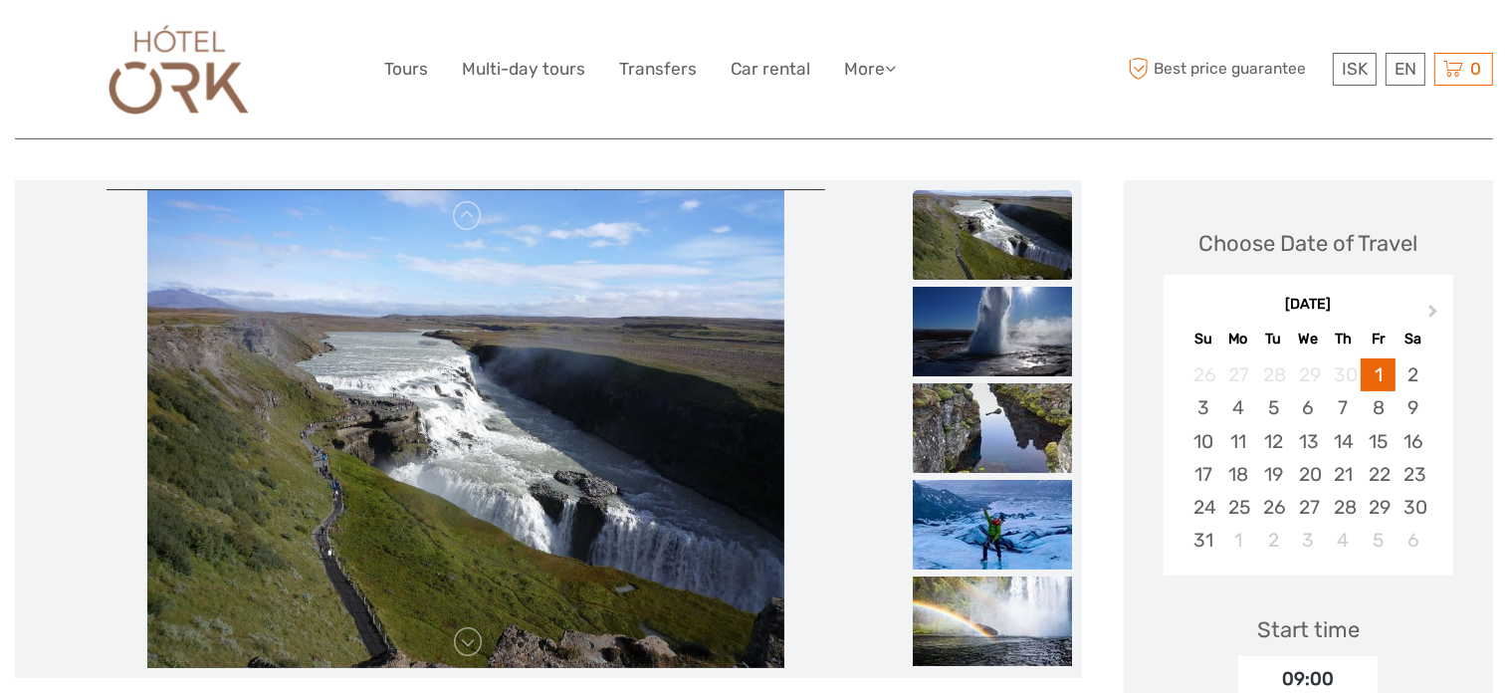
scroll to position [299, 0]
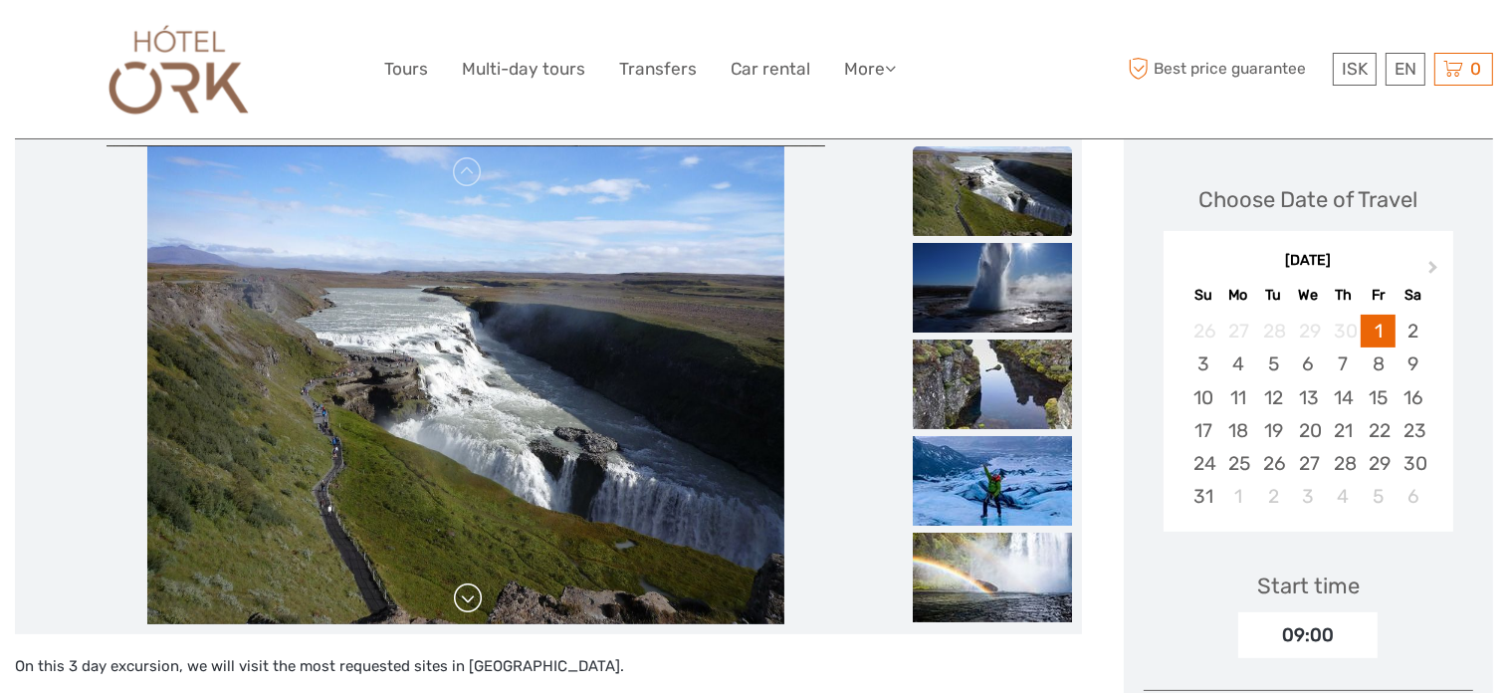
click at [466, 582] on link at bounding box center [468, 598] width 32 height 32
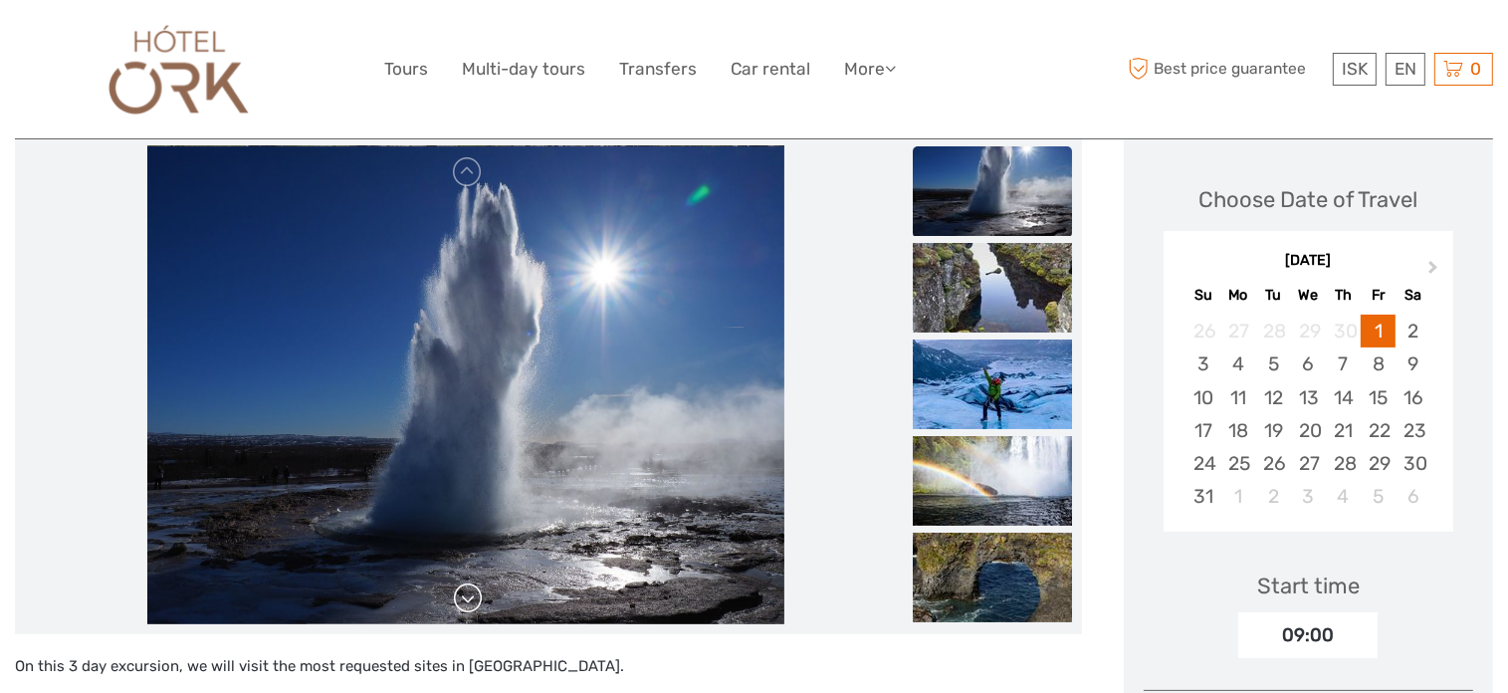
click at [466, 582] on link at bounding box center [468, 598] width 32 height 32
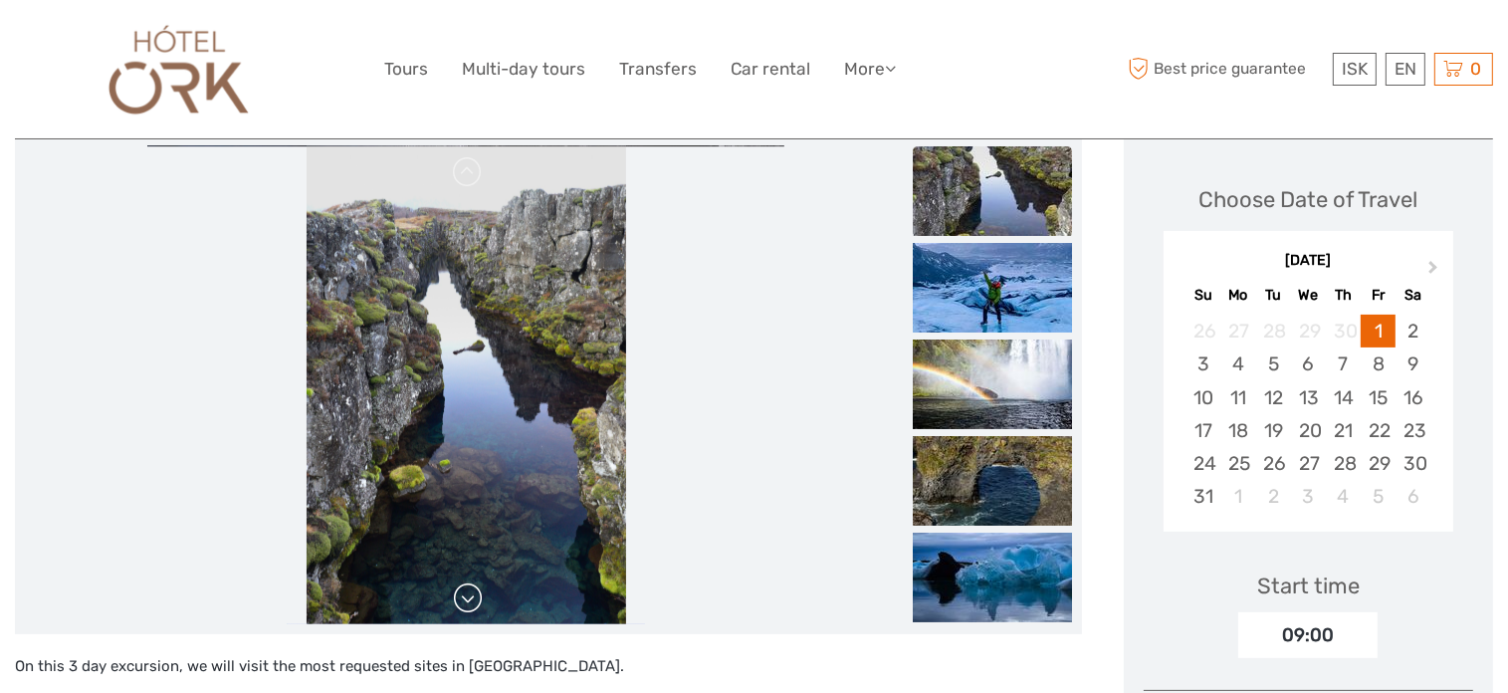
click at [466, 582] on link at bounding box center [468, 598] width 32 height 32
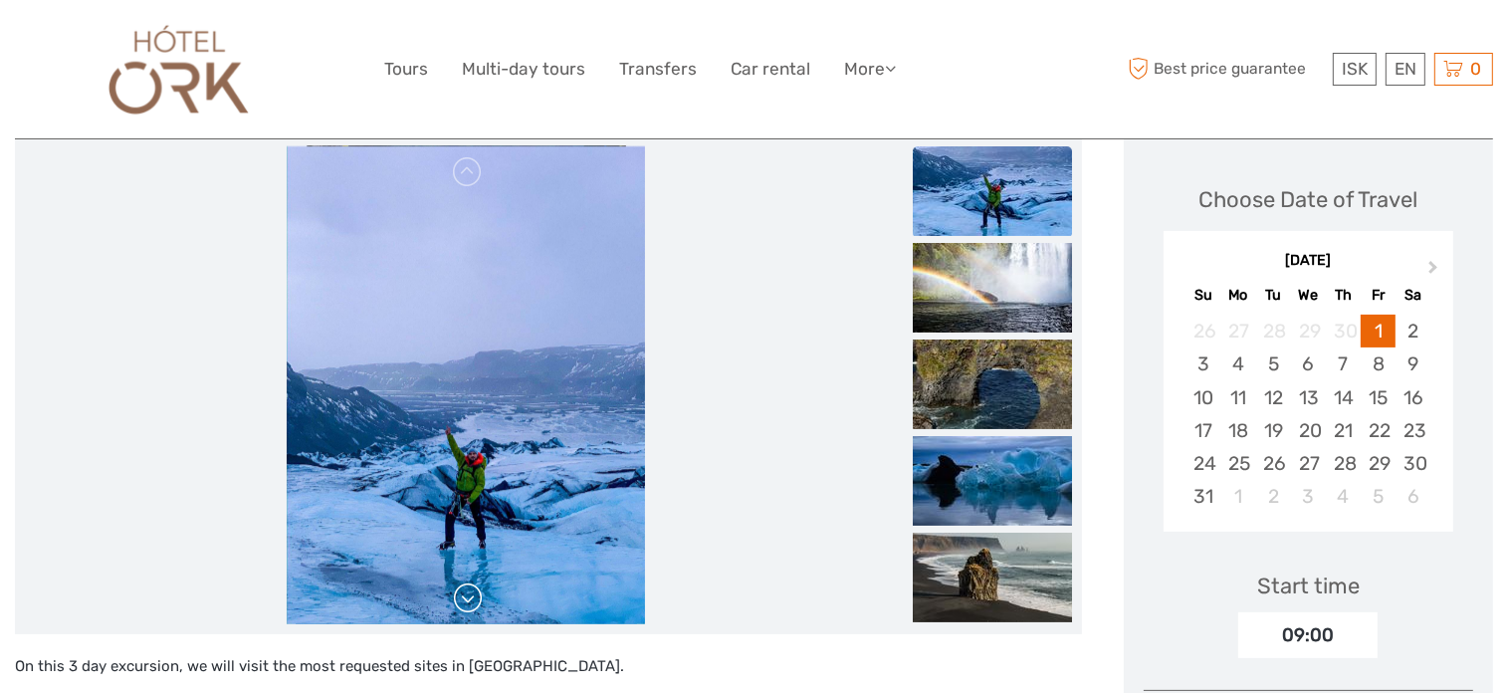
click at [466, 582] on link at bounding box center [468, 598] width 32 height 32
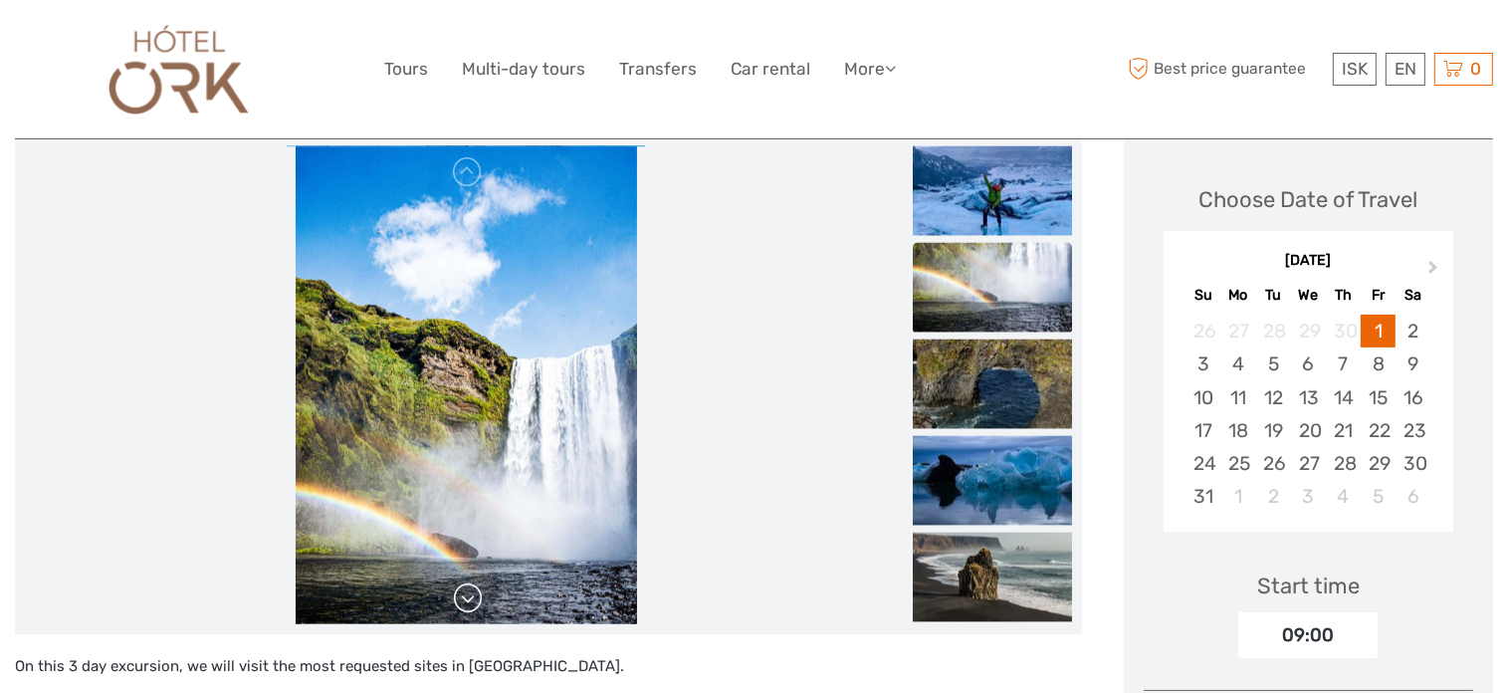
click at [466, 582] on link at bounding box center [468, 598] width 32 height 32
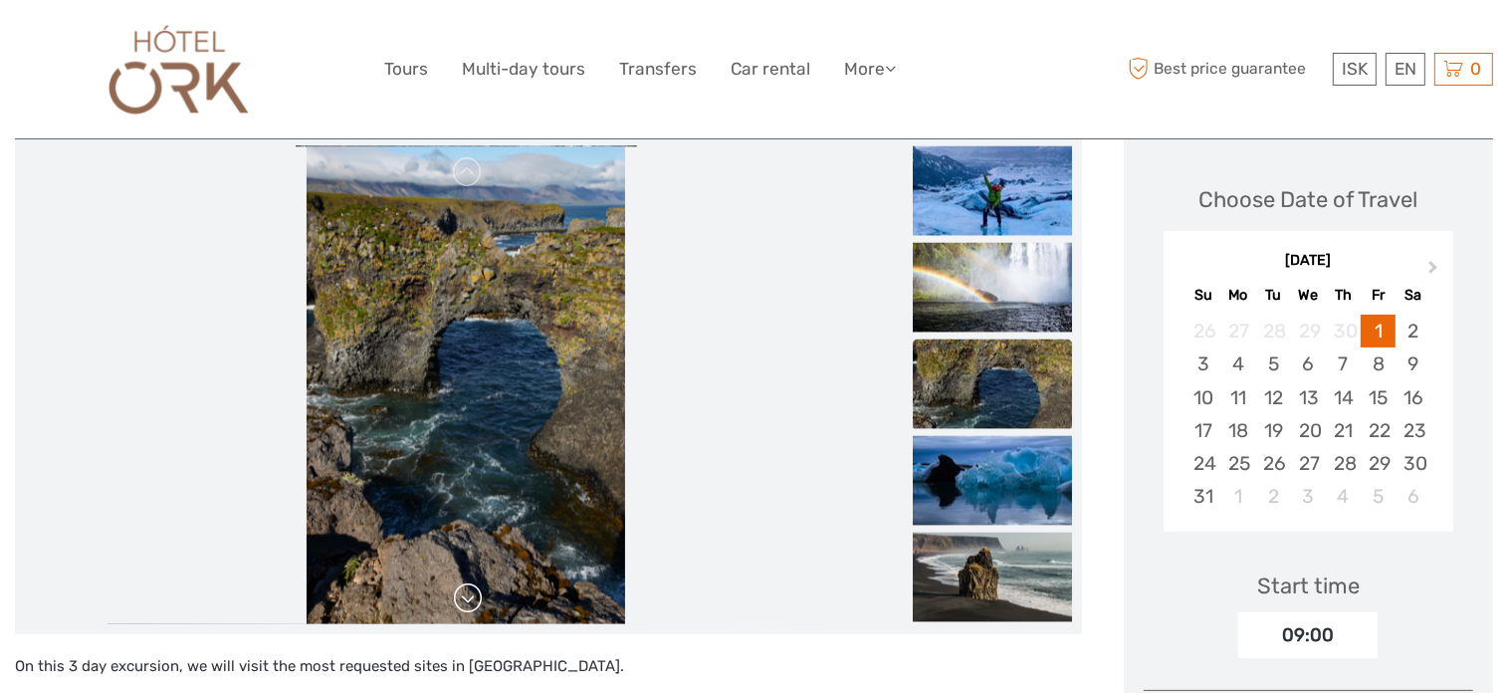
click at [466, 582] on link at bounding box center [468, 598] width 32 height 32
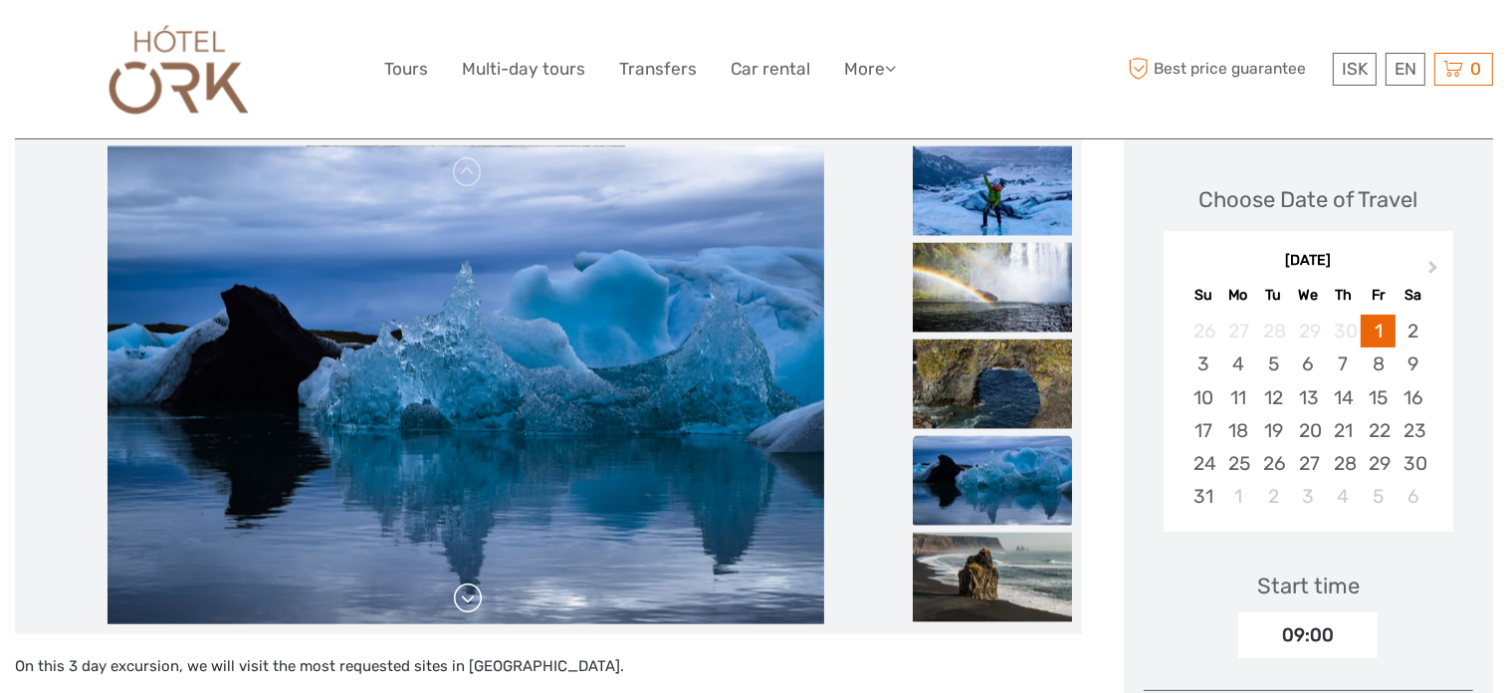
click at [466, 582] on link at bounding box center [468, 598] width 32 height 32
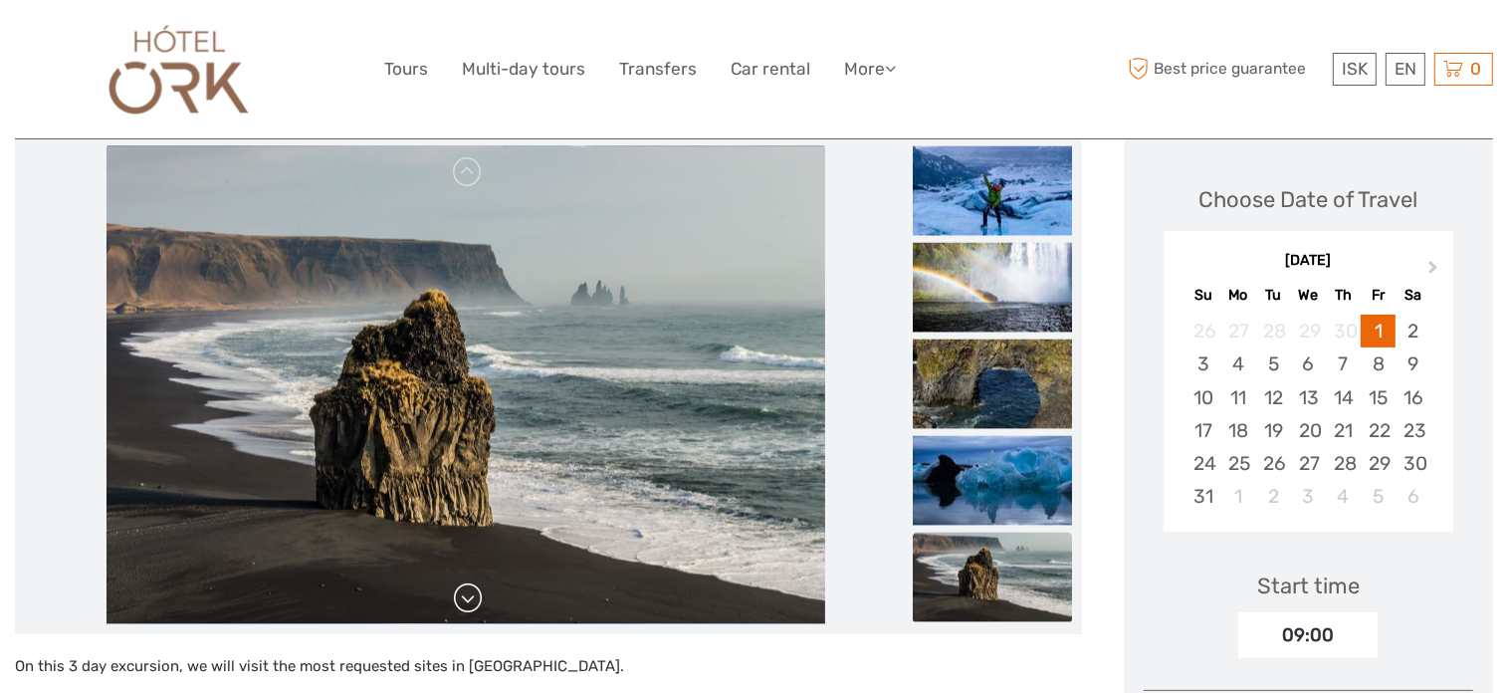
click at [466, 582] on link at bounding box center [468, 598] width 32 height 32
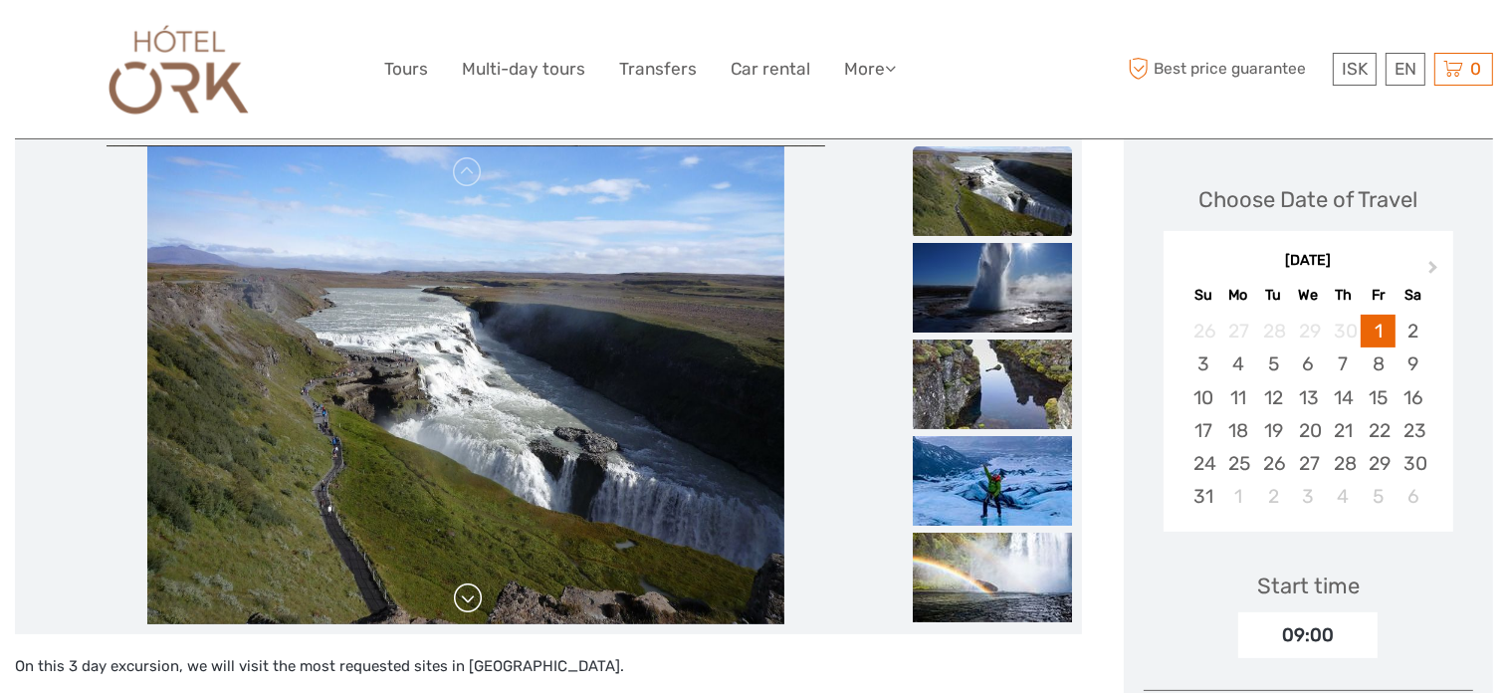
click at [466, 582] on link at bounding box center [468, 598] width 32 height 32
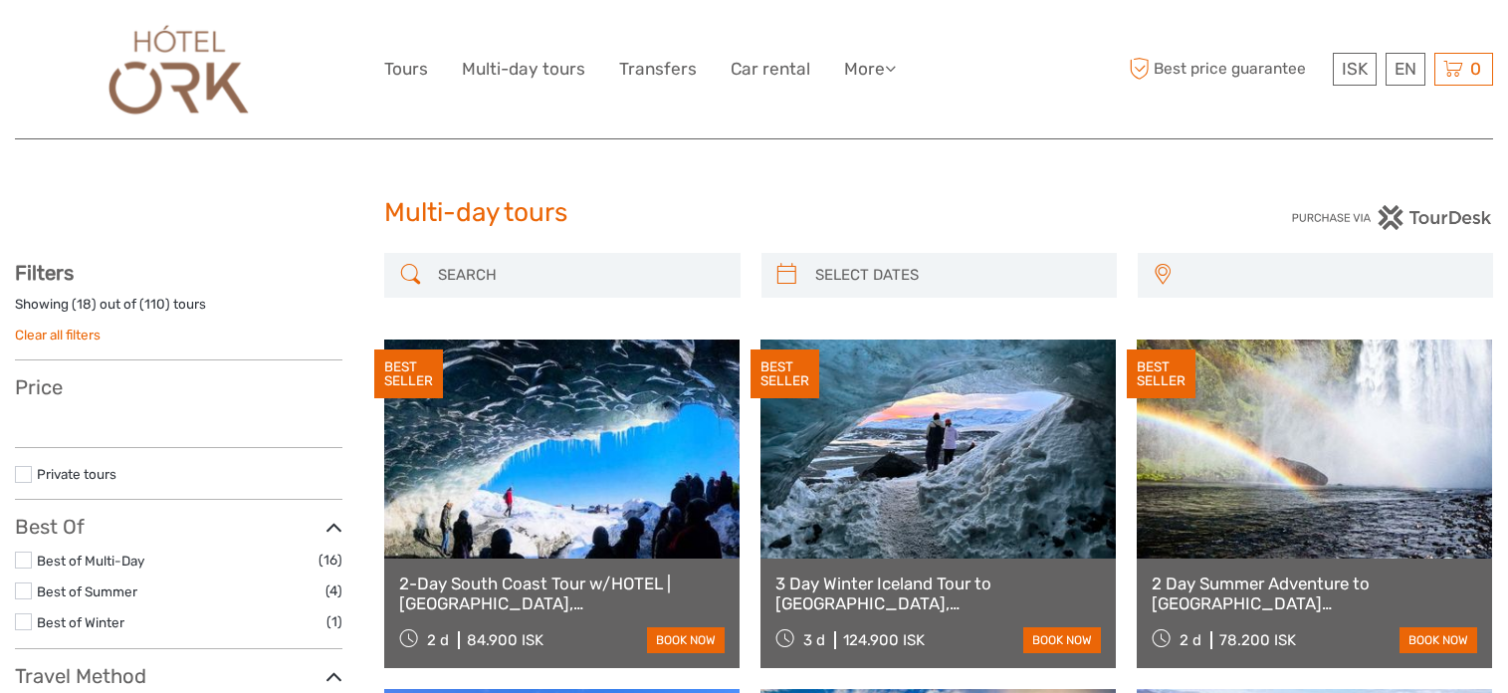
select select
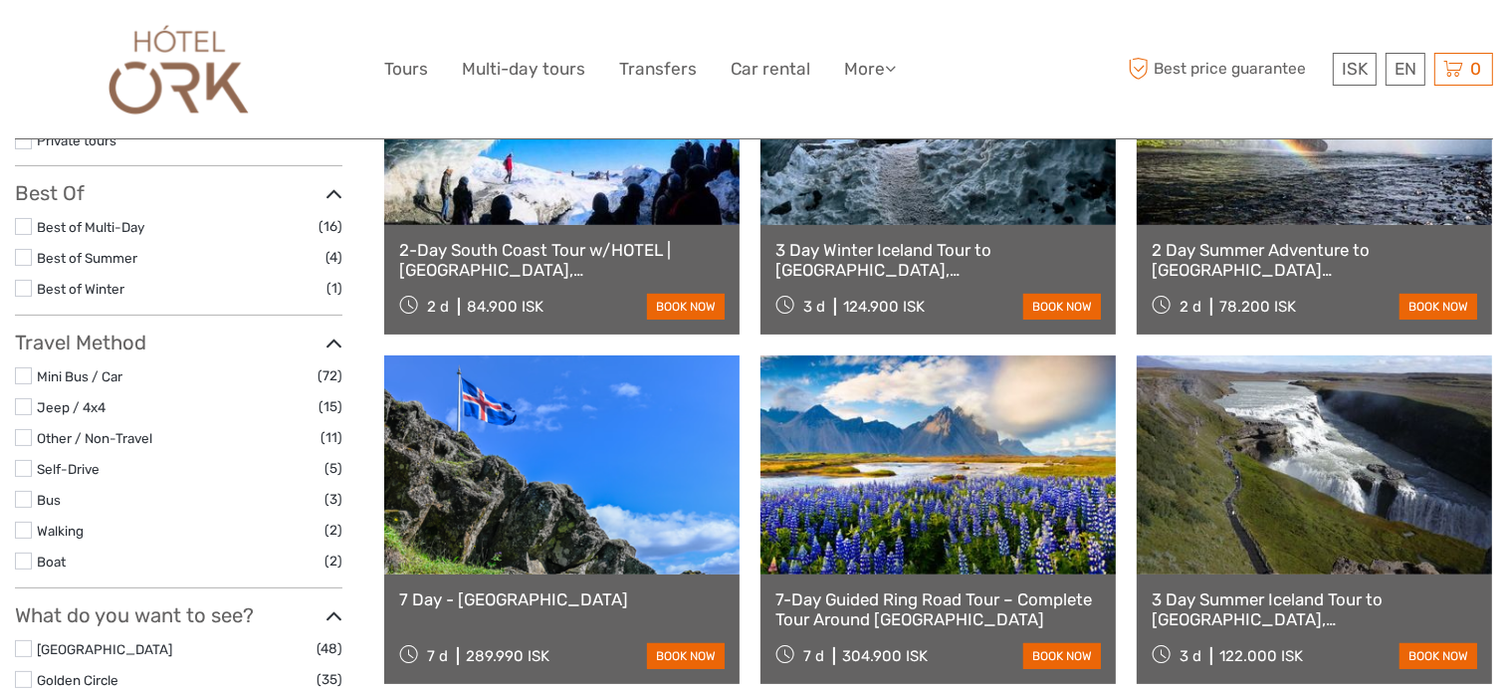
scroll to position [199, 0]
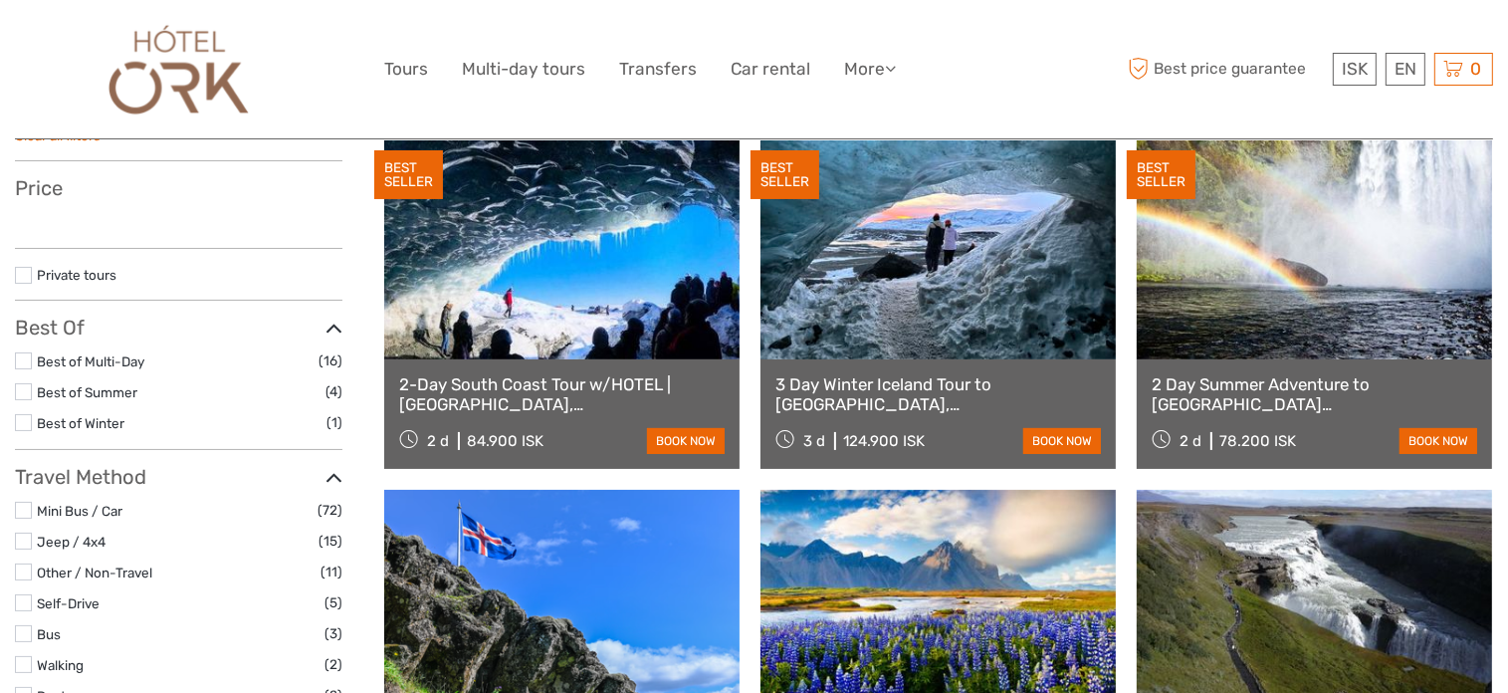
select select
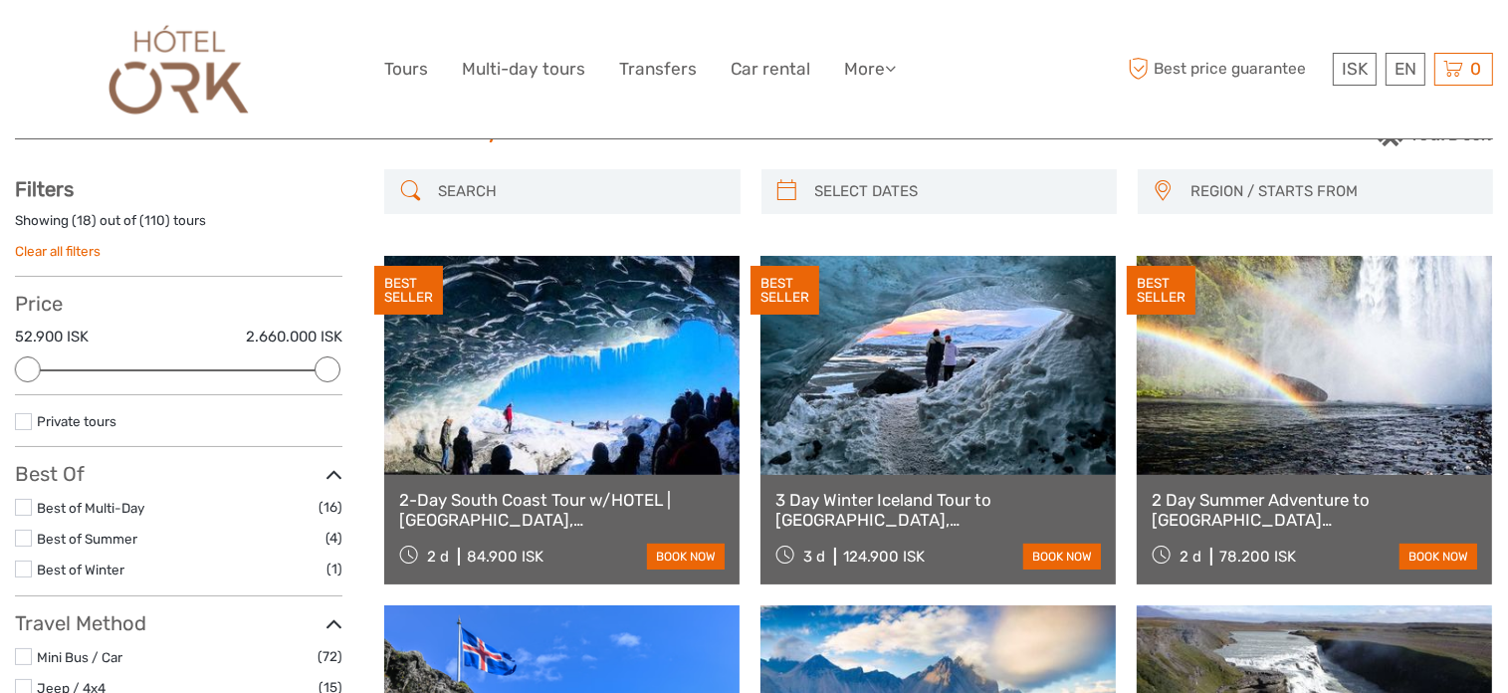
scroll to position [100, 0]
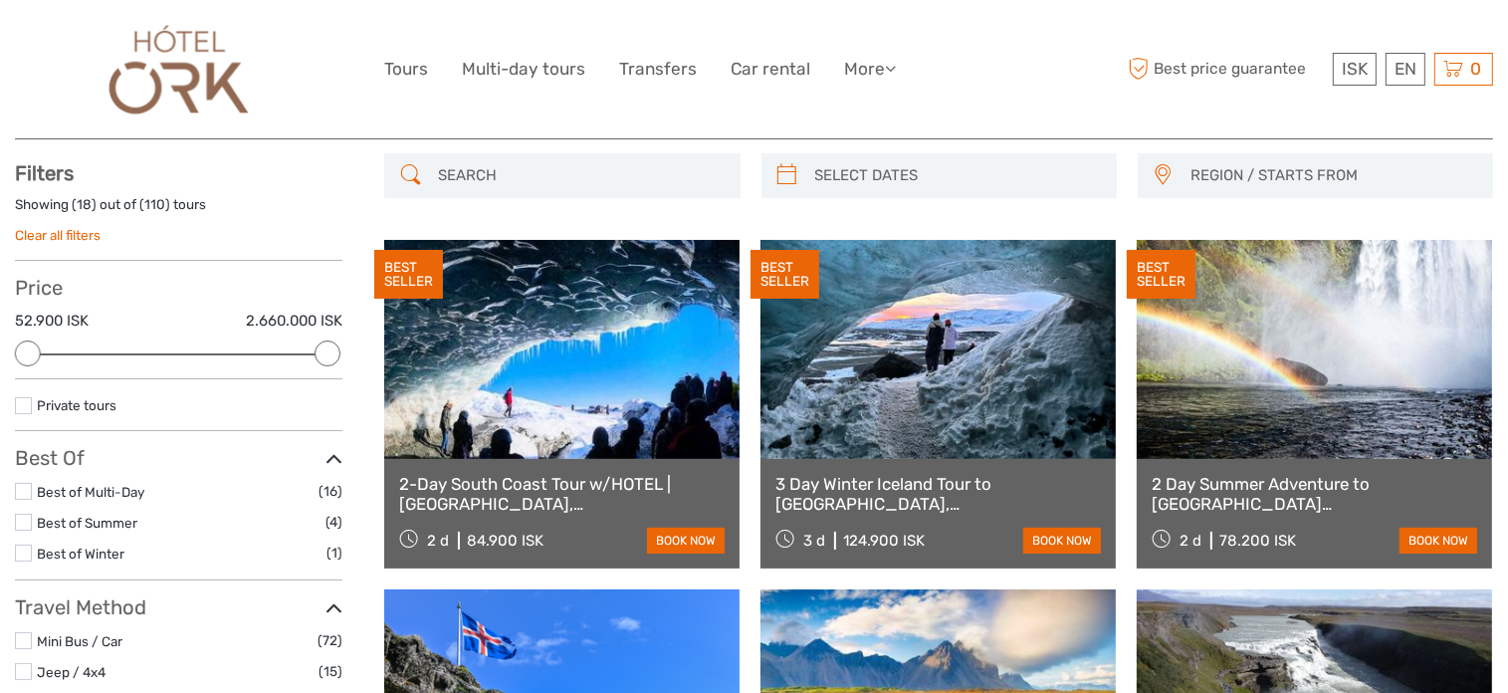
type input "[DATE]"
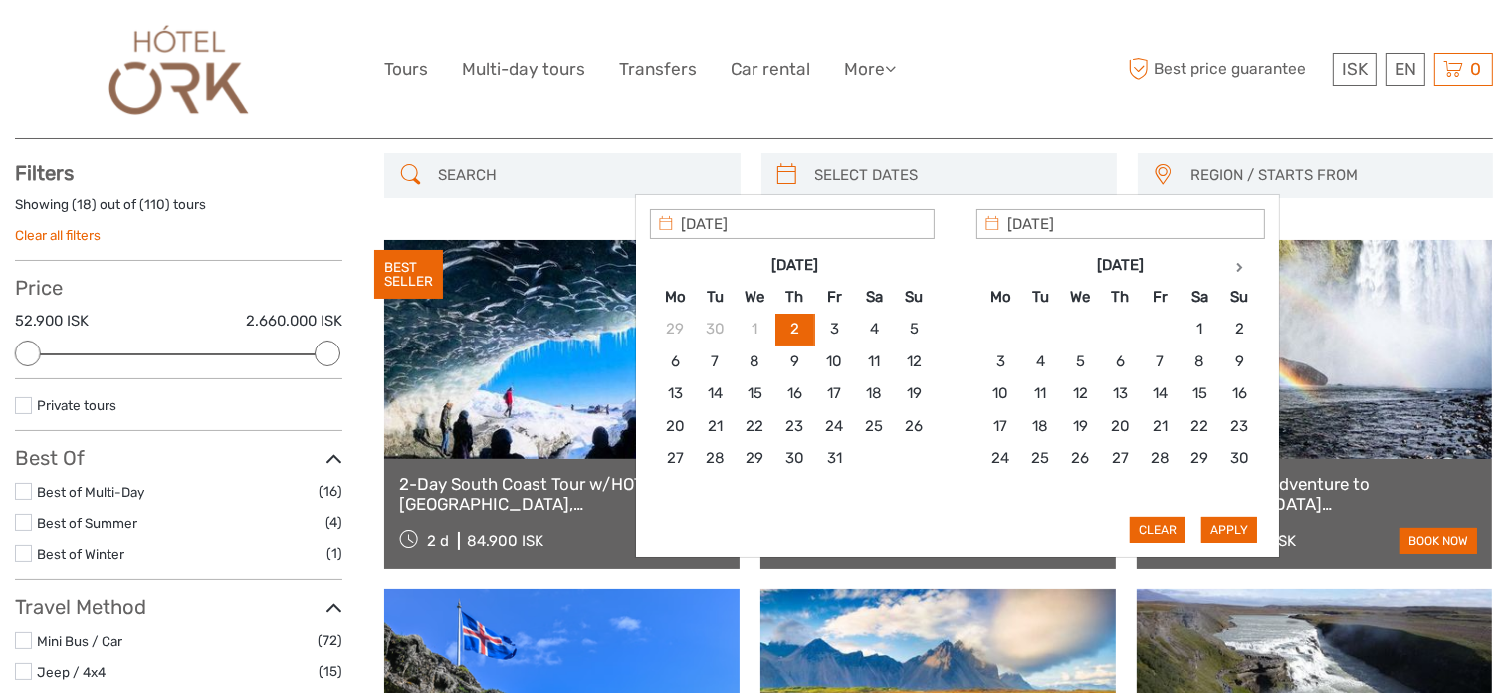
click at [954, 177] on input "search" at bounding box center [957, 175] width 300 height 35
click at [1241, 260] on th at bounding box center [1240, 265] width 40 height 32
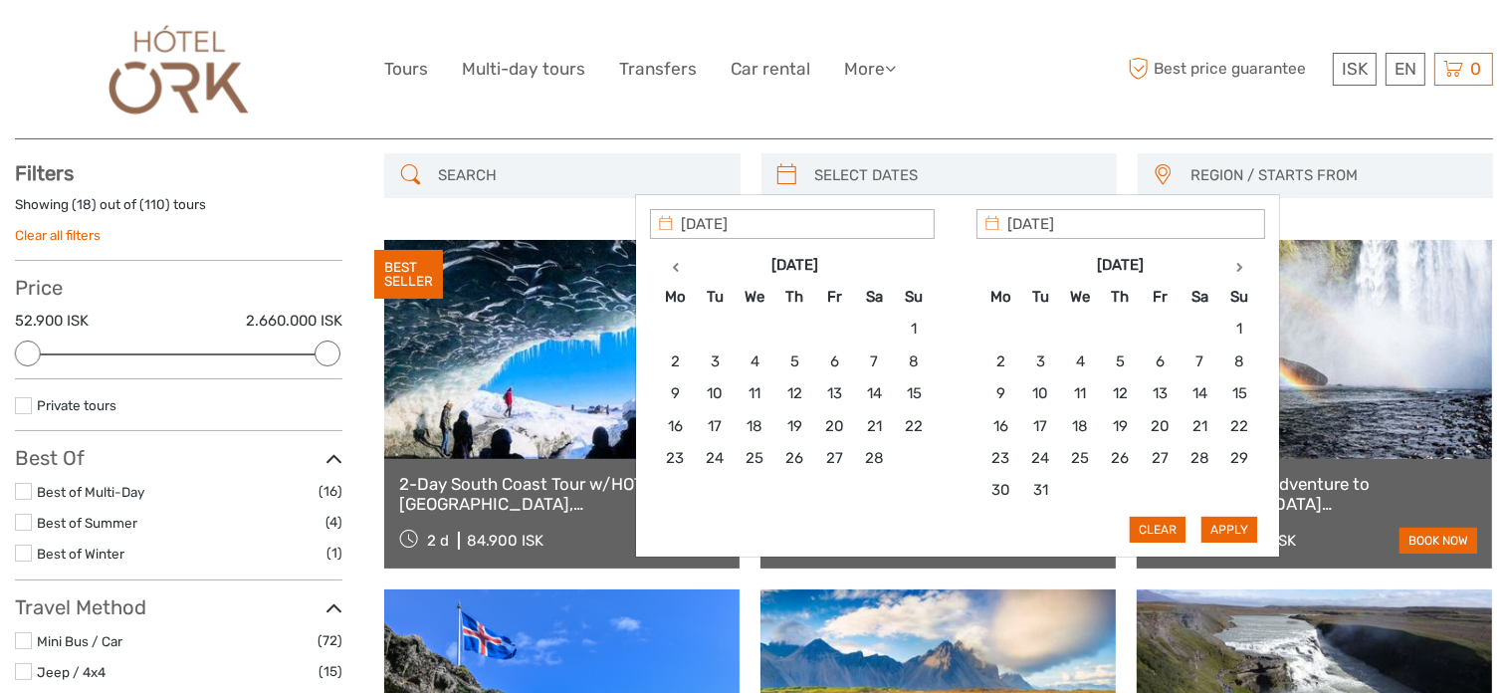
click at [1241, 260] on th at bounding box center [1240, 265] width 40 height 32
type input "11/04/2026"
type input "10/04/2026"
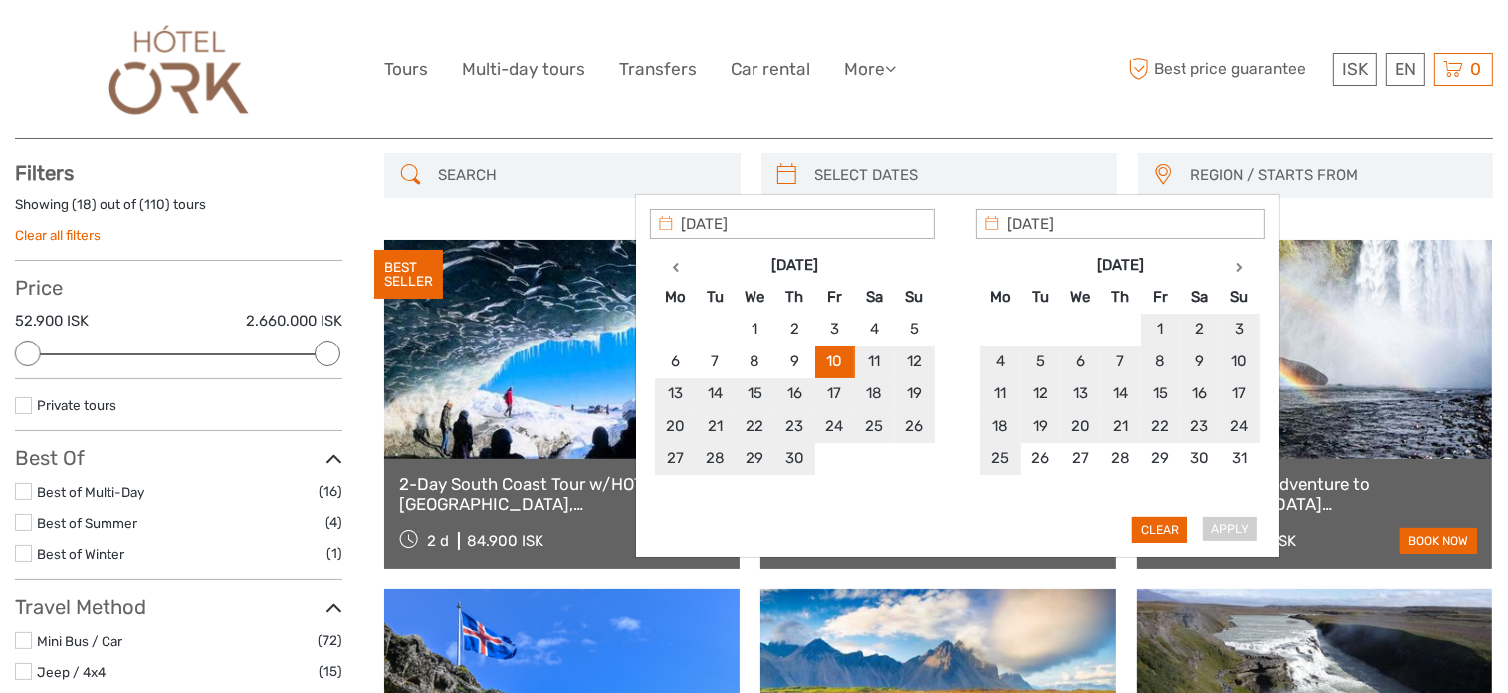
click at [1230, 515] on div "Apply Clear" at bounding box center [957, 376] width 615 height 334
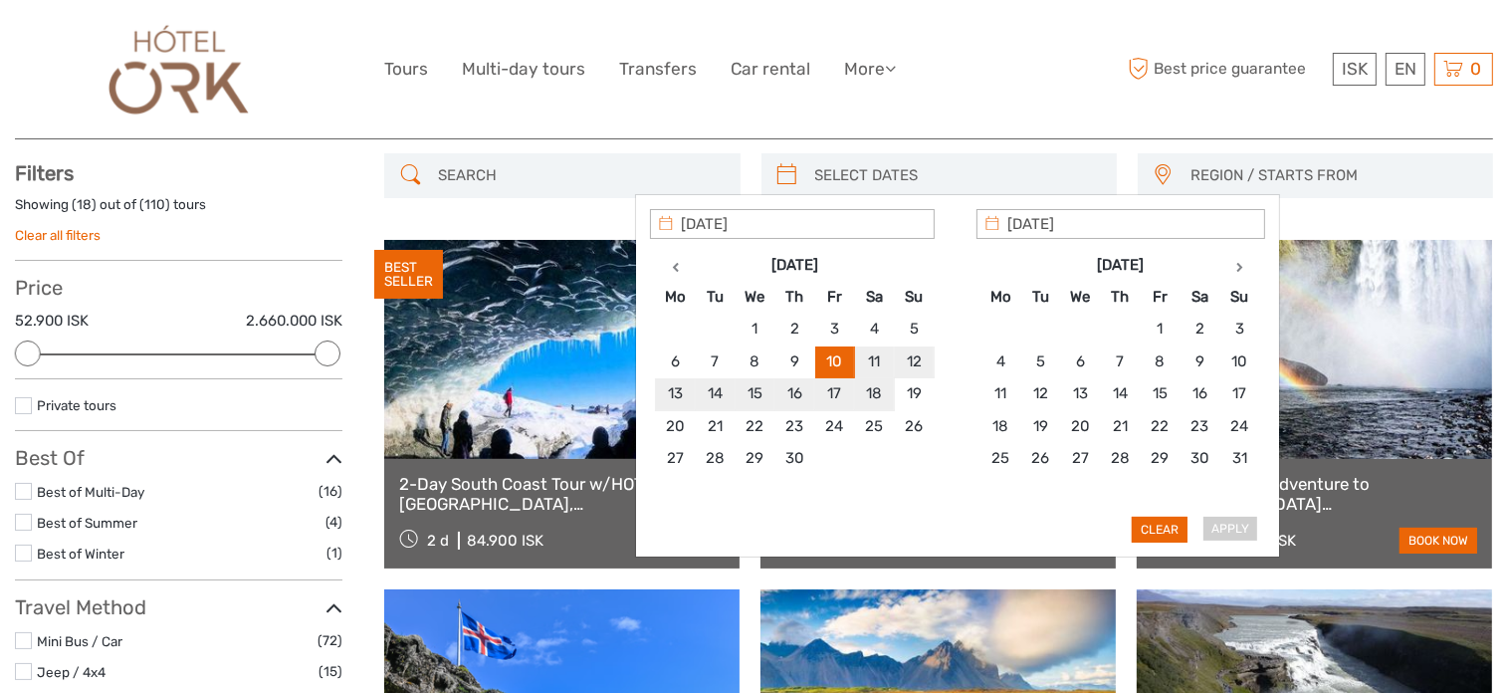
type input "12/04/2026"
type input "13/04/2026"
type input "10/04/2026"
type input "11/04/2026"
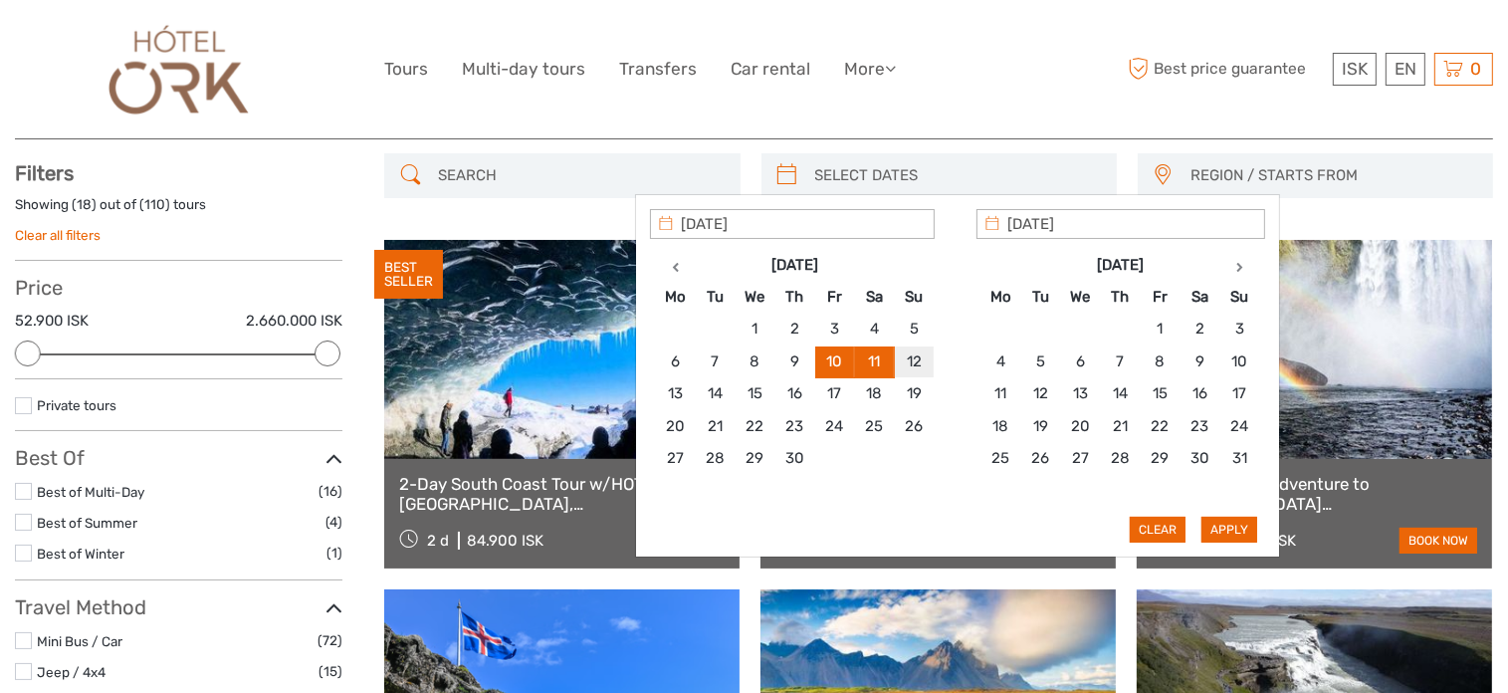
type input "12/04/2026"
type input "10/04/2026"
type input "11/04/2026"
type input "10/04/2026"
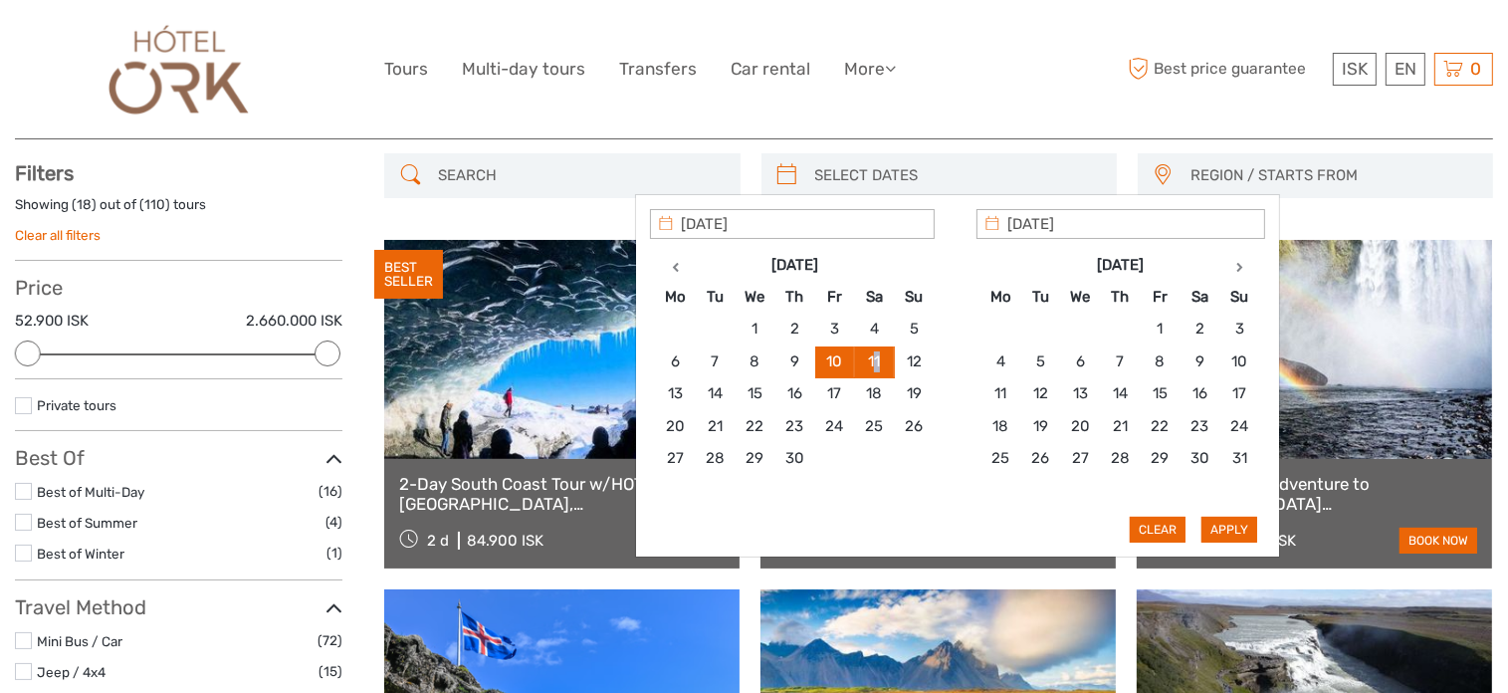
click at [1217, 534] on button "Apply" at bounding box center [1230, 530] width 56 height 26
type input "10/04/2026 - 11/04/2026"
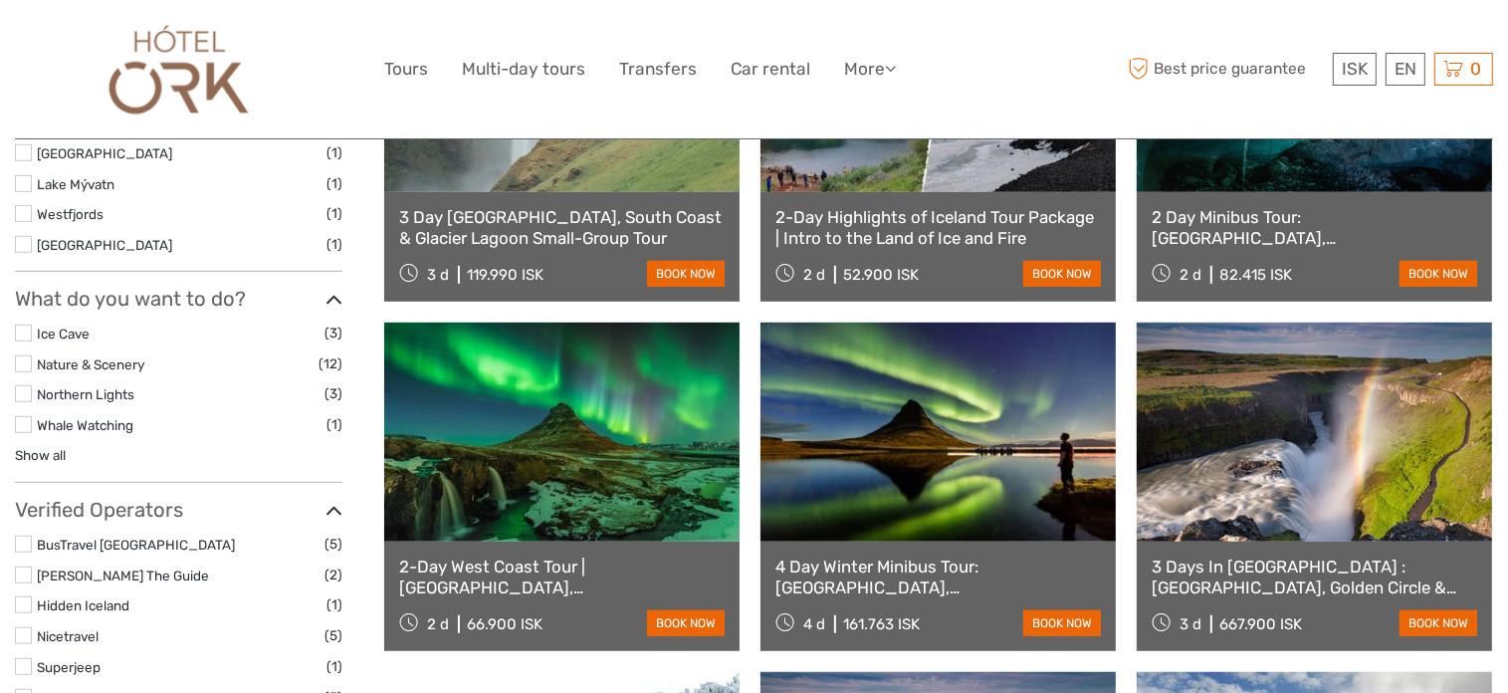
scroll to position [1108, 0]
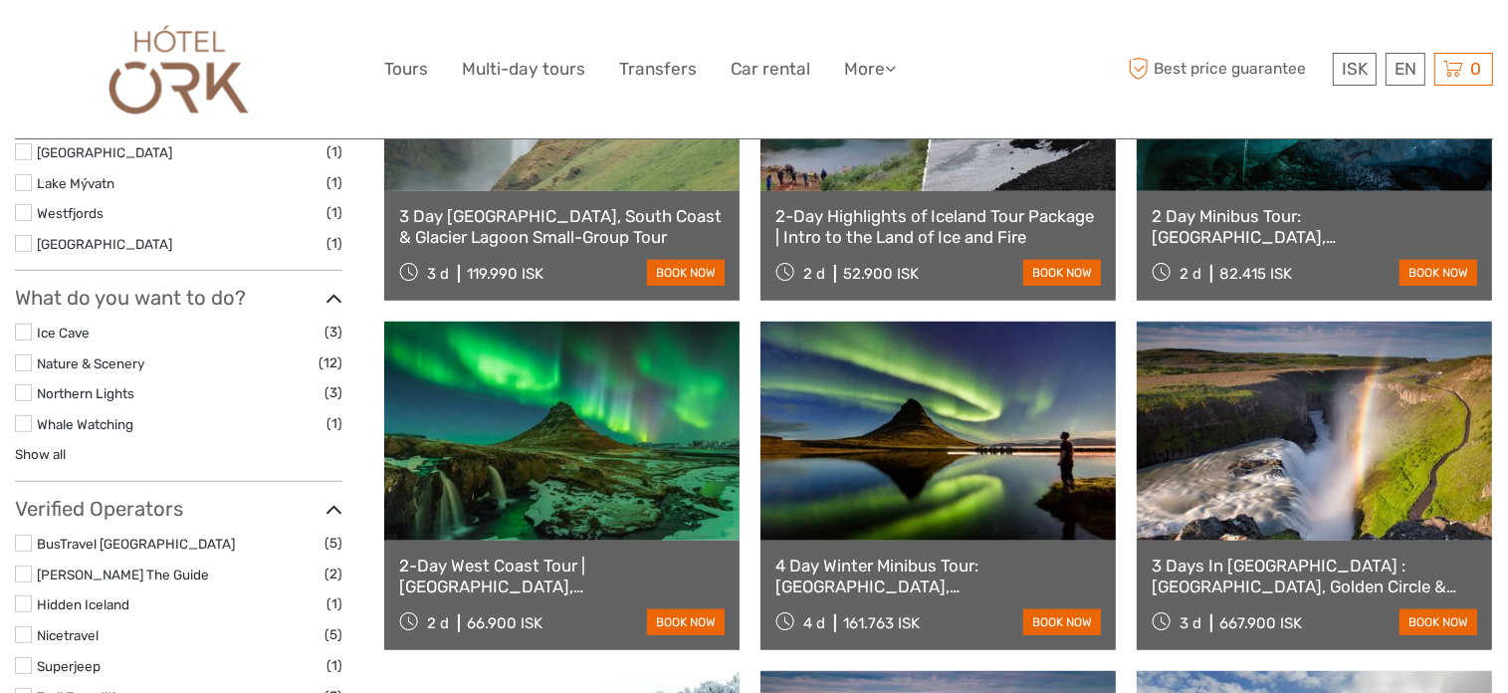
click at [1299, 455] on link at bounding box center [1314, 431] width 355 height 219
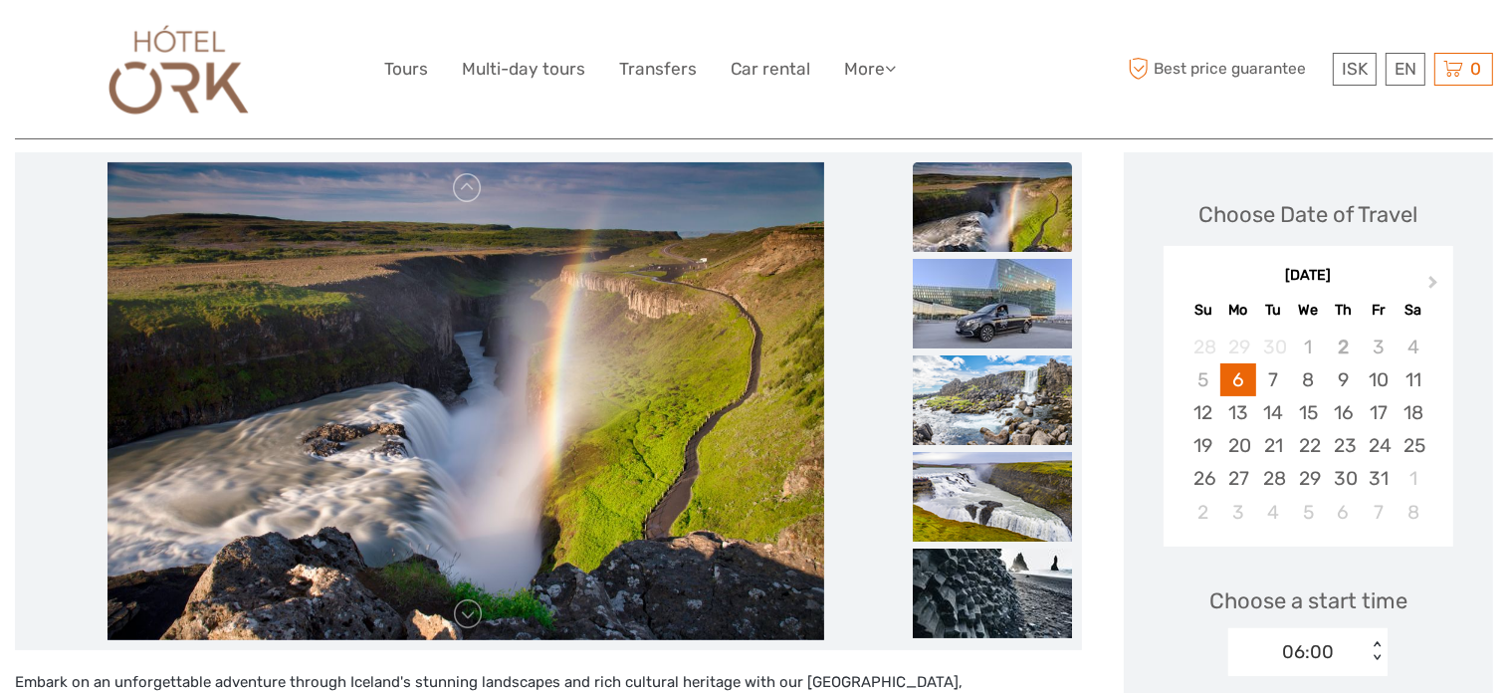
scroll to position [299, 0]
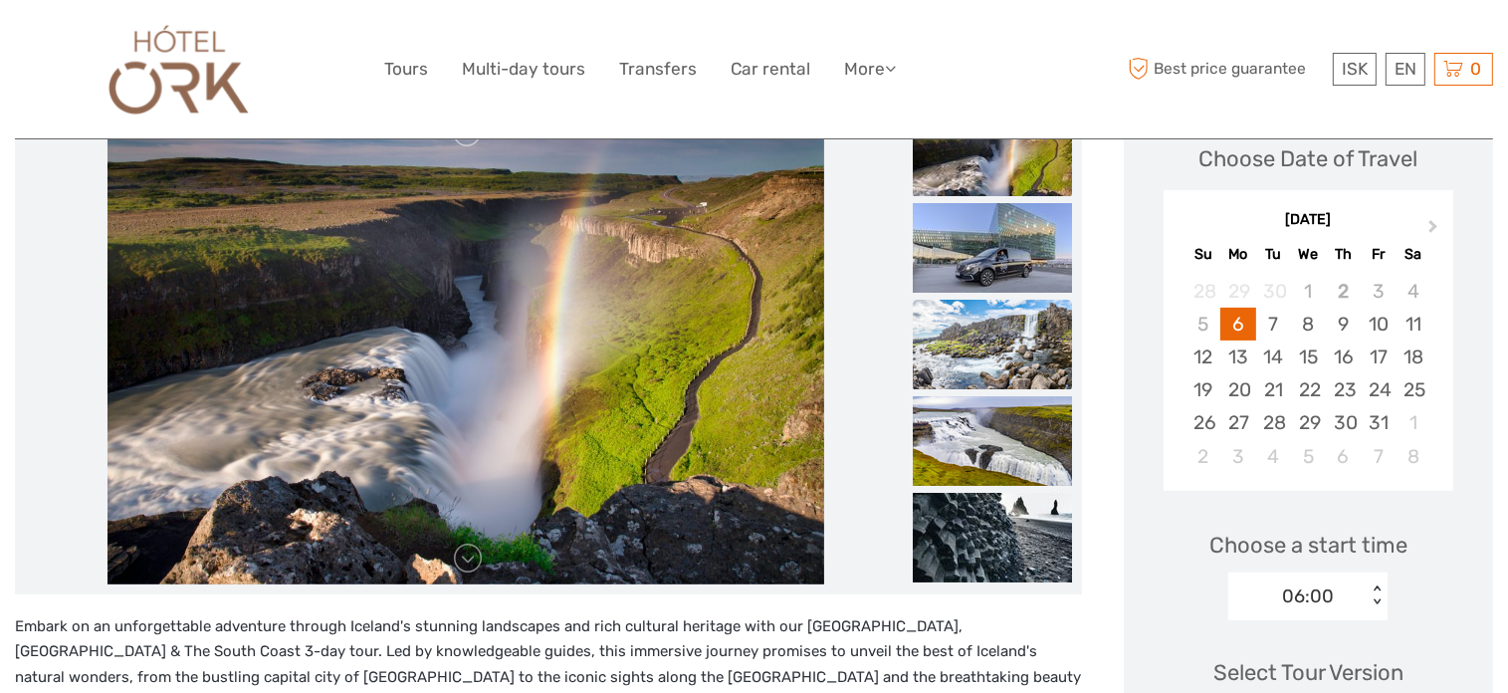
click at [992, 346] on img at bounding box center [992, 345] width 159 height 90
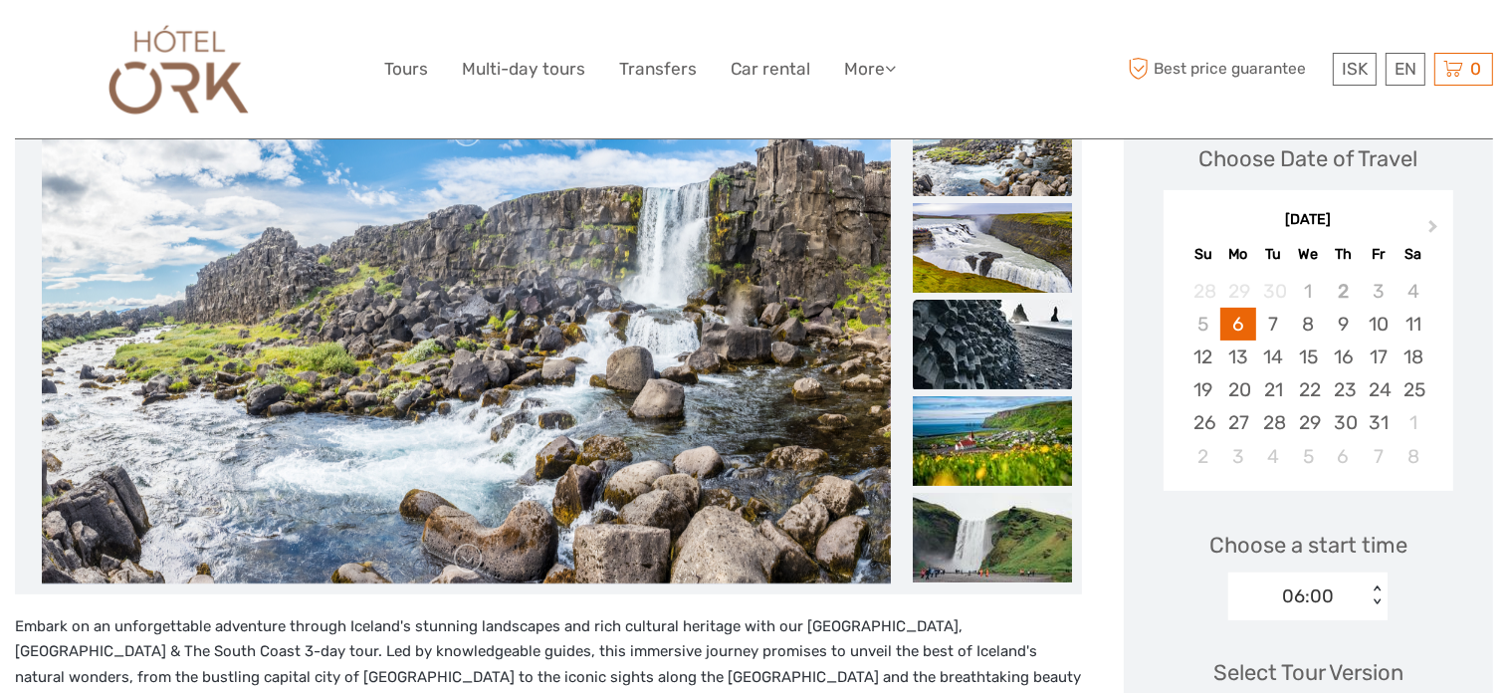
click at [992, 338] on img at bounding box center [992, 345] width 159 height 90
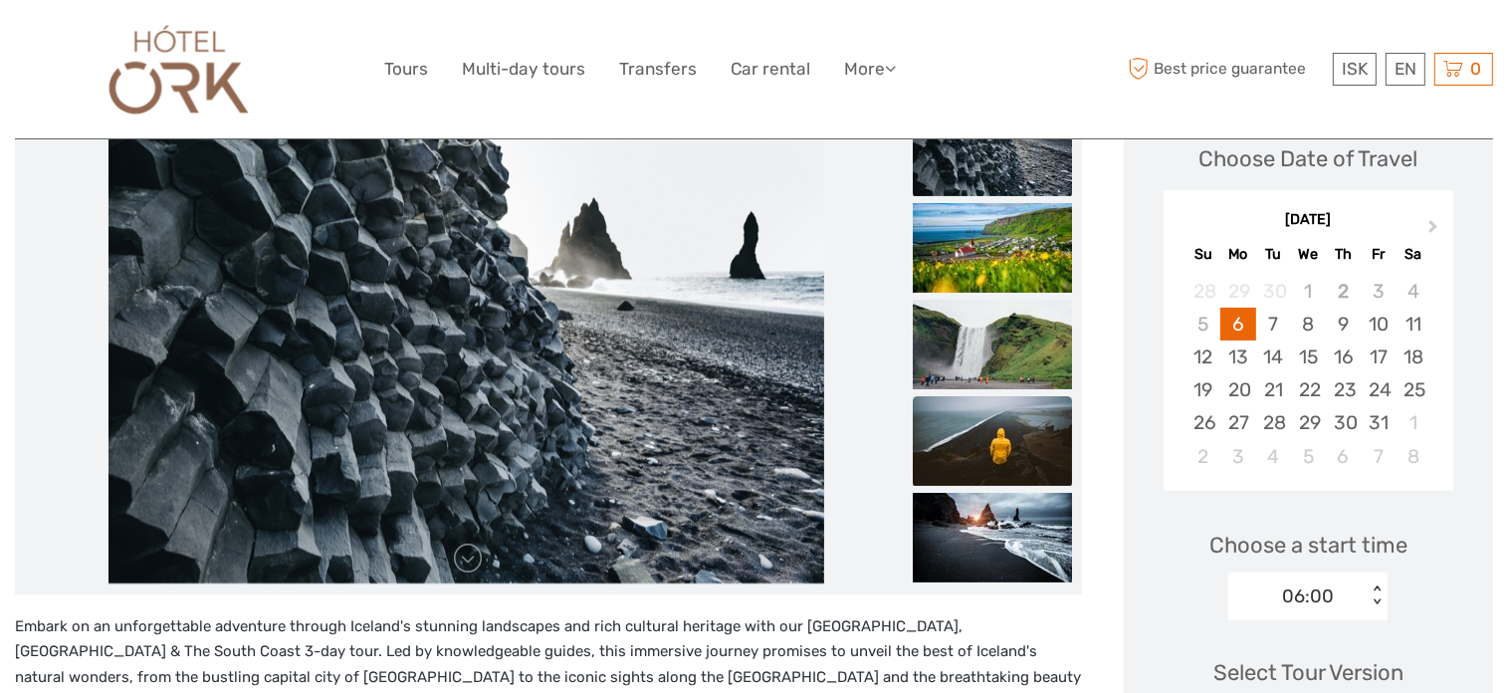
click at [1002, 422] on img at bounding box center [992, 441] width 159 height 90
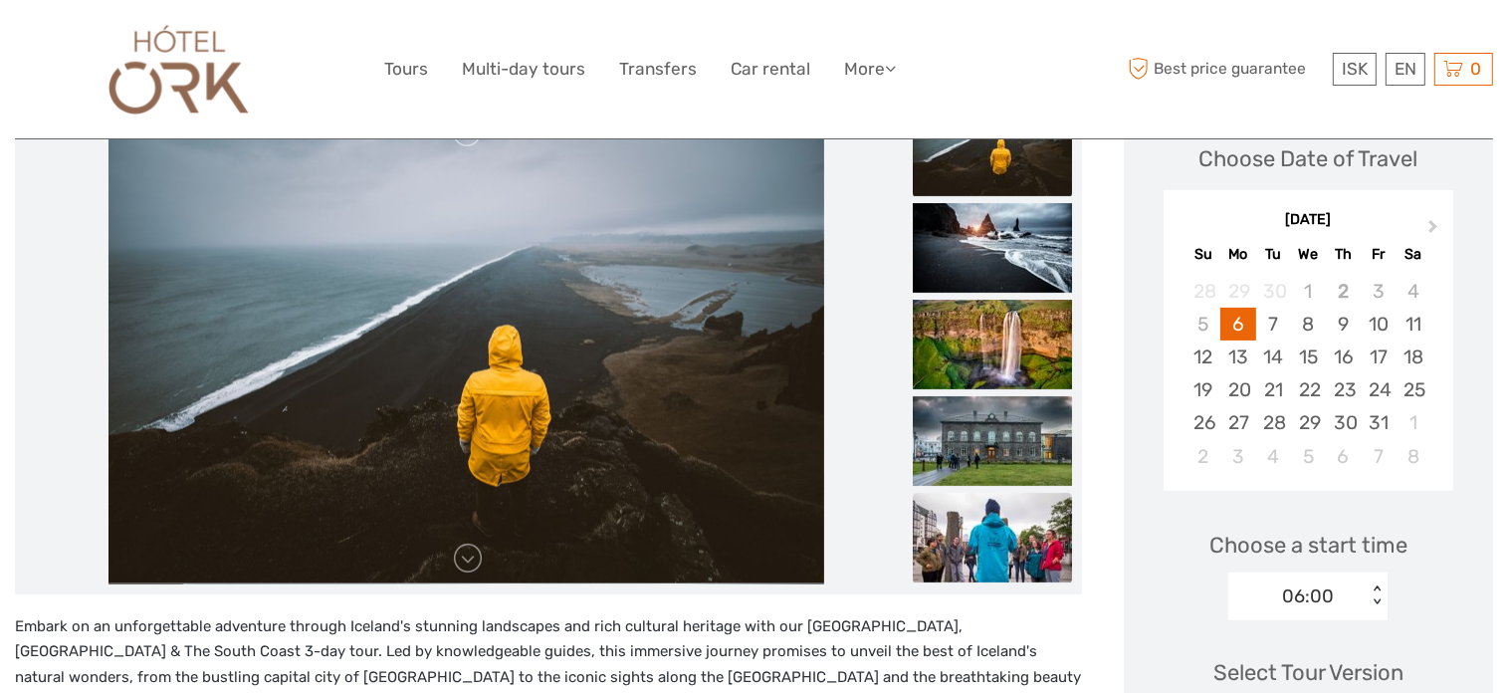
click at [987, 541] on img at bounding box center [992, 538] width 159 height 90
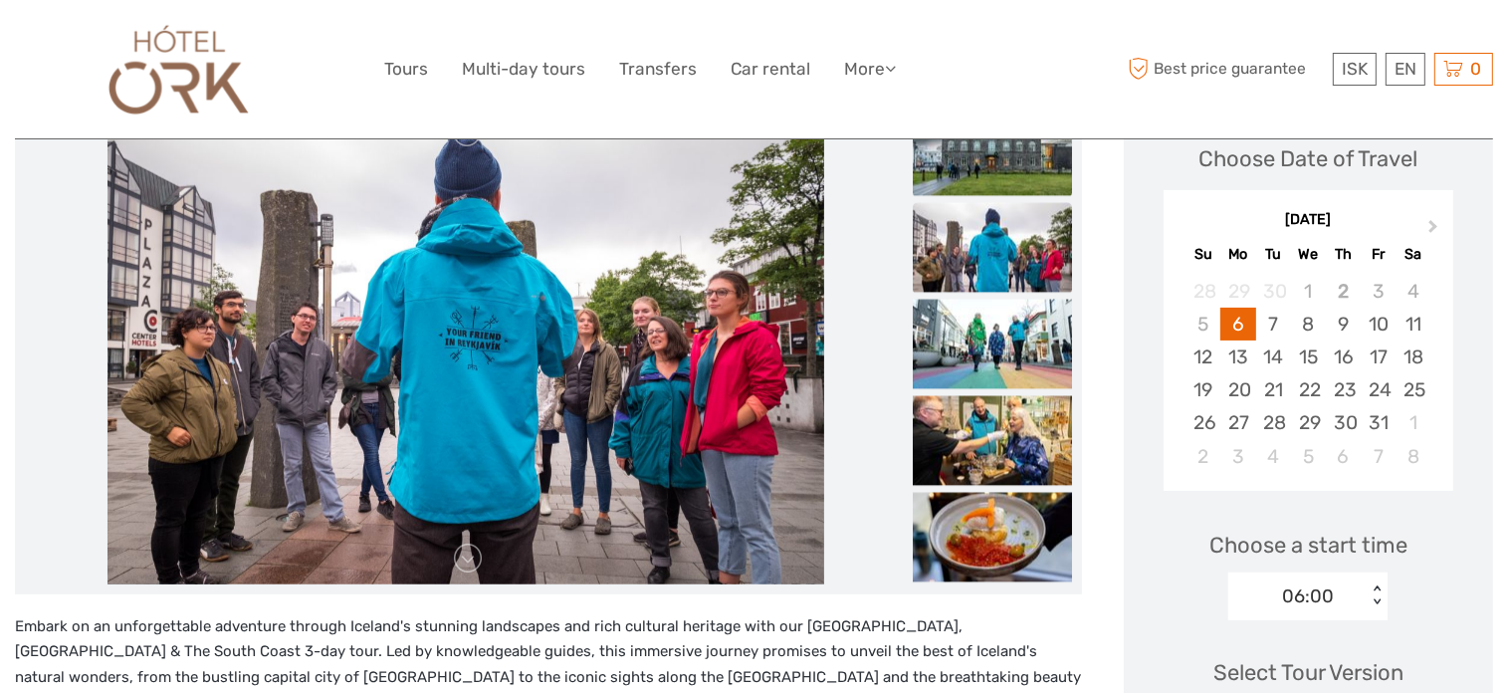
click at [958, 170] on img at bounding box center [992, 151] width 159 height 90
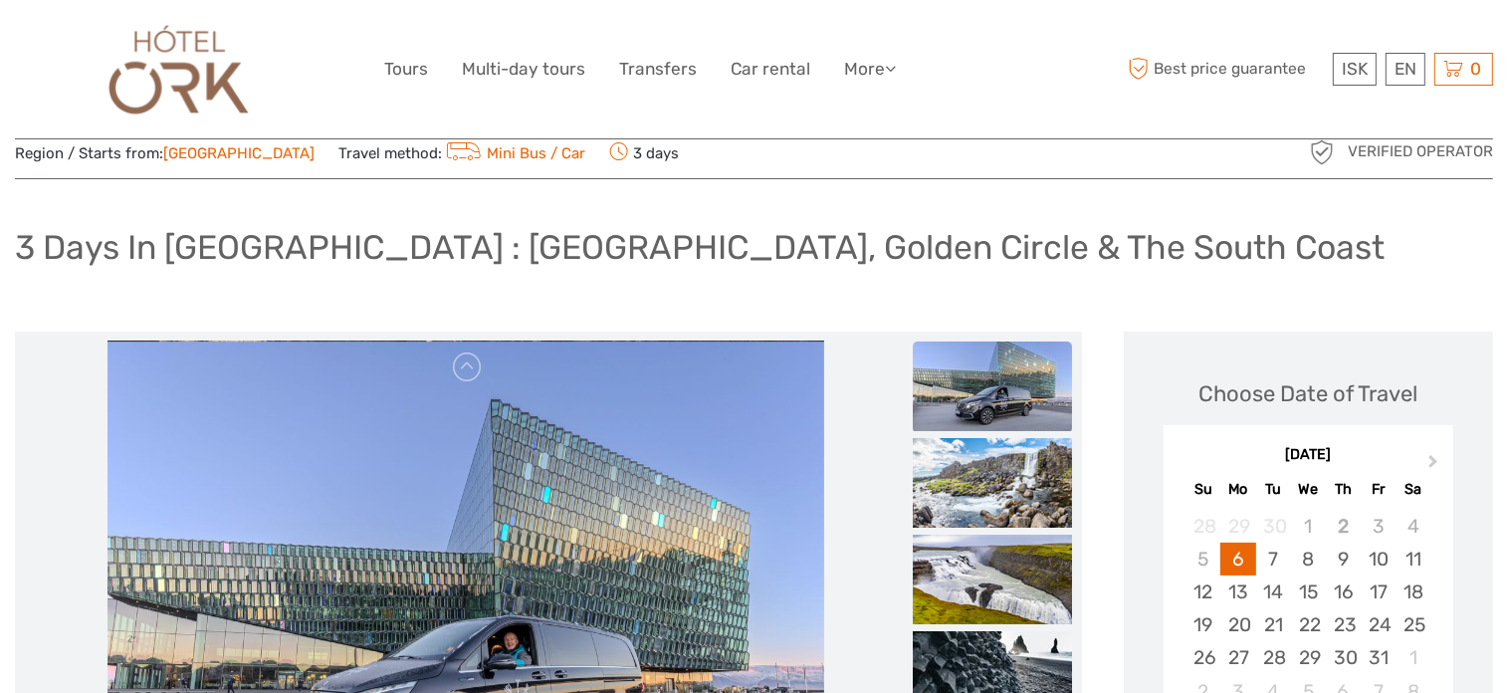
scroll to position [0, 0]
